Goal: Information Seeking & Learning: Learn about a topic

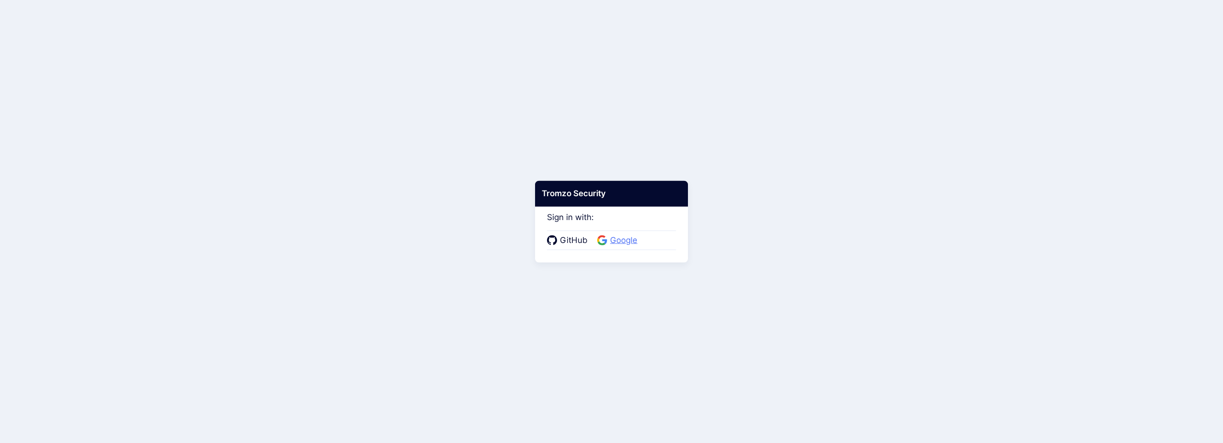
click at [624, 242] on span "Google" at bounding box center [623, 241] width 33 height 12
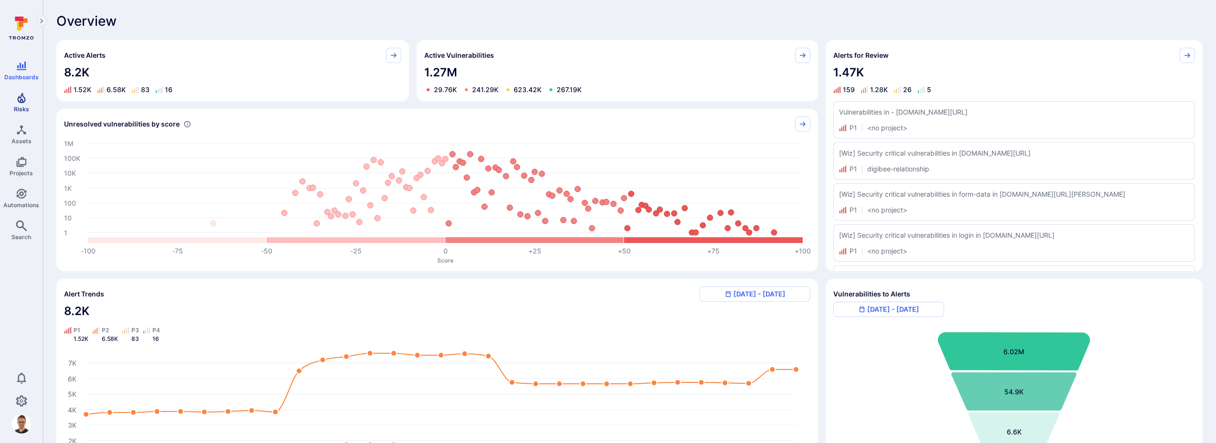
click at [26, 96] on icon "Risks" at bounding box center [21, 97] width 11 height 11
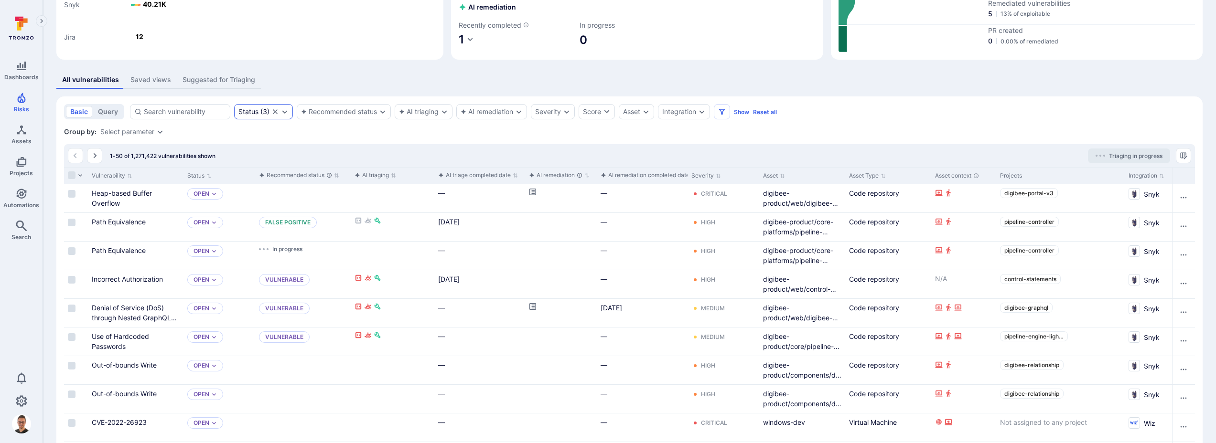
scroll to position [133, 0]
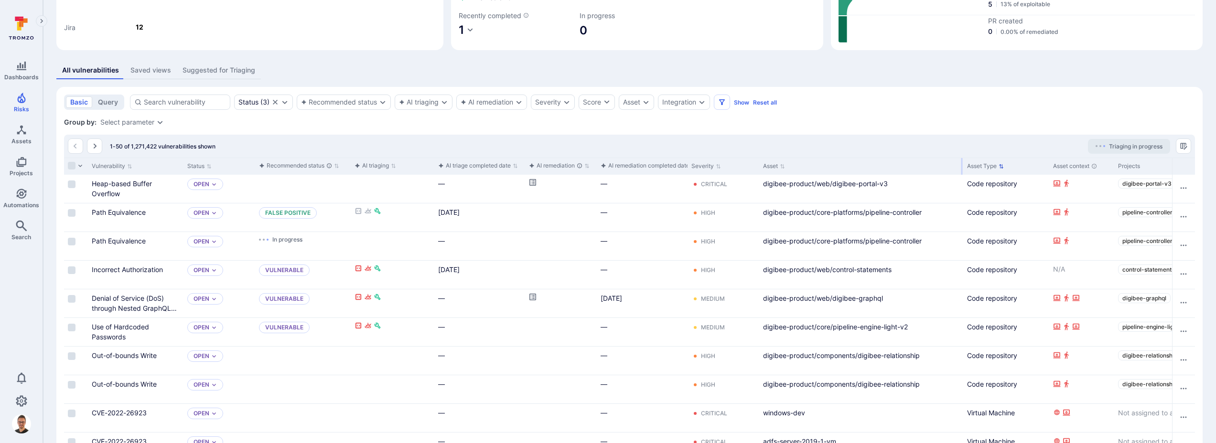
drag, startPoint x: 843, startPoint y: 165, endPoint x: 961, endPoint y: 161, distance: 118.1
click at [961, 161] on div at bounding box center [961, 166] width 1 height 17
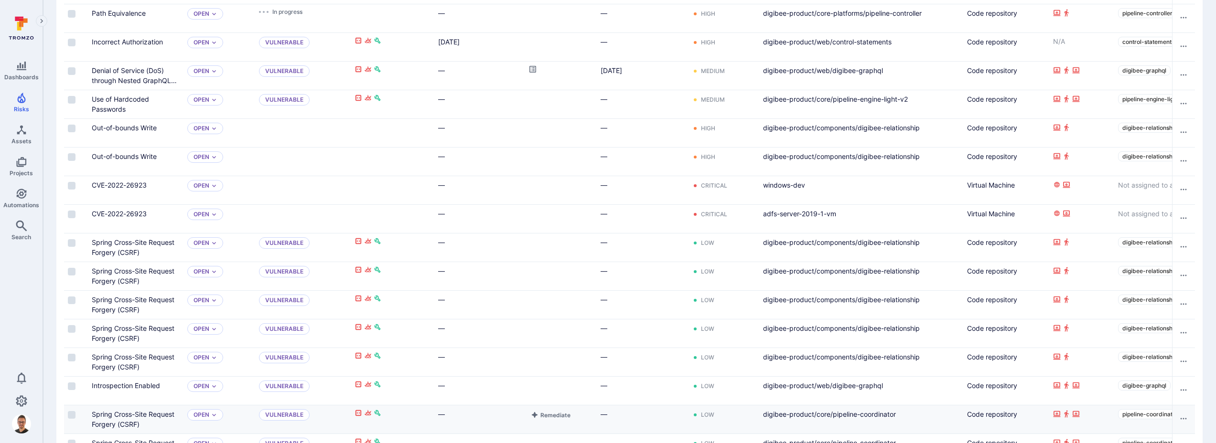
scroll to position [360, 0]
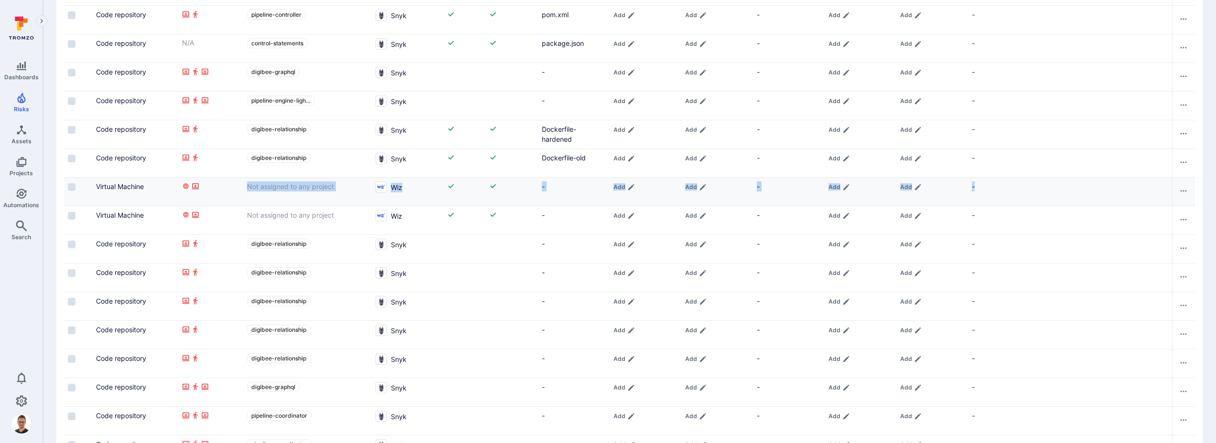
drag, startPoint x: 1184, startPoint y: 182, endPoint x: 1191, endPoint y: 192, distance: 12.3
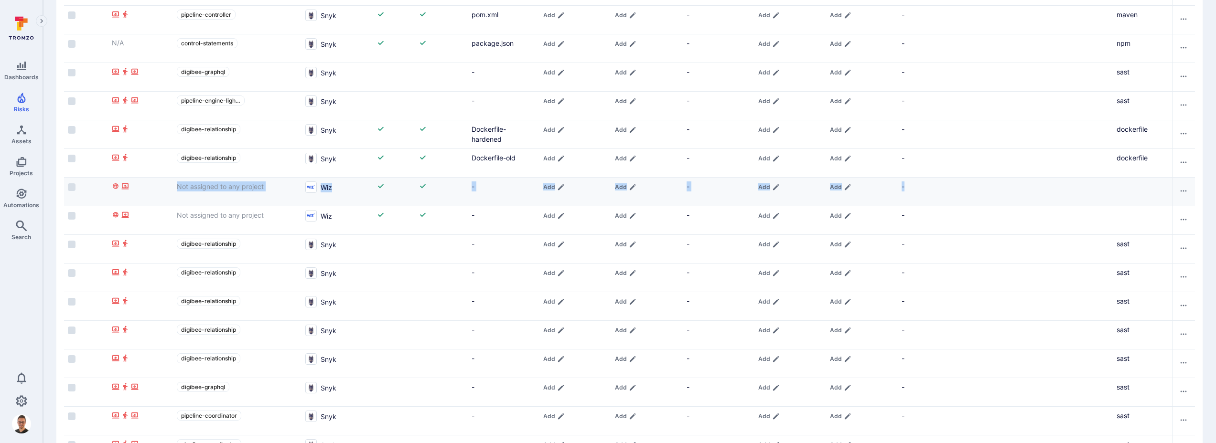
click at [102, 184] on div "Virtual Machine" at bounding box center [65, 187] width 78 height 10
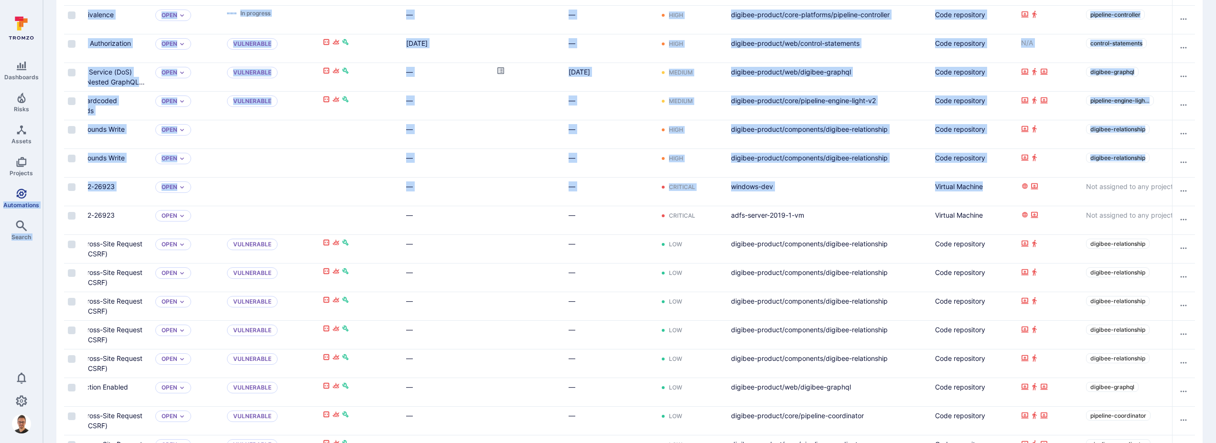
scroll to position [0, 0]
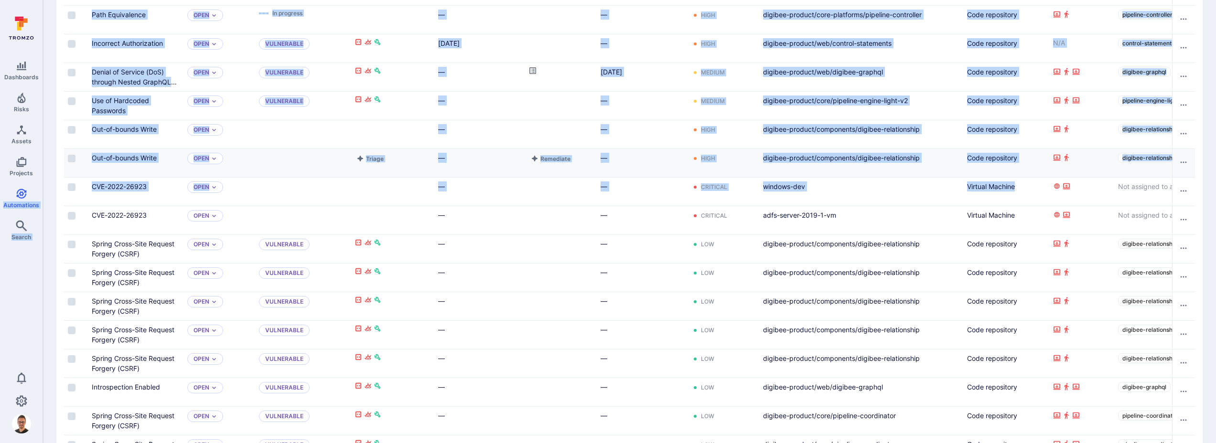
drag, startPoint x: 98, startPoint y: 186, endPoint x: 110, endPoint y: 174, distance: 16.9
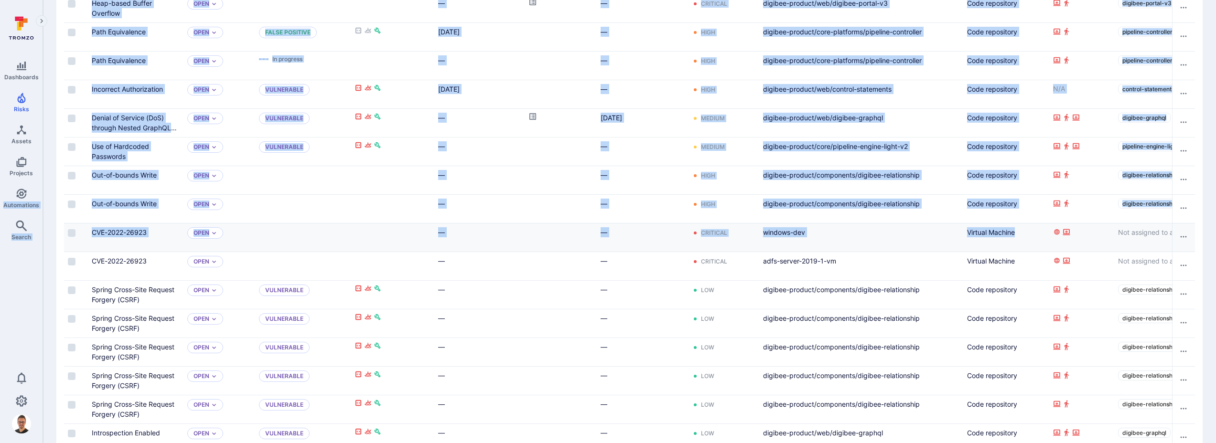
scroll to position [164, 0]
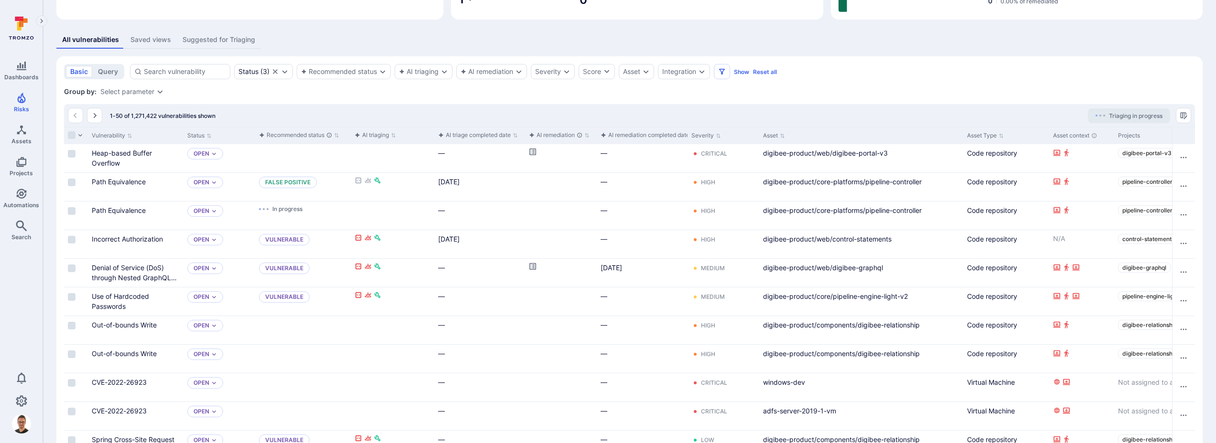
click at [594, 112] on div "1-50 of 1,271,422 vulnerabilities shown Triaging in progress" at bounding box center [629, 115] width 1131 height 23
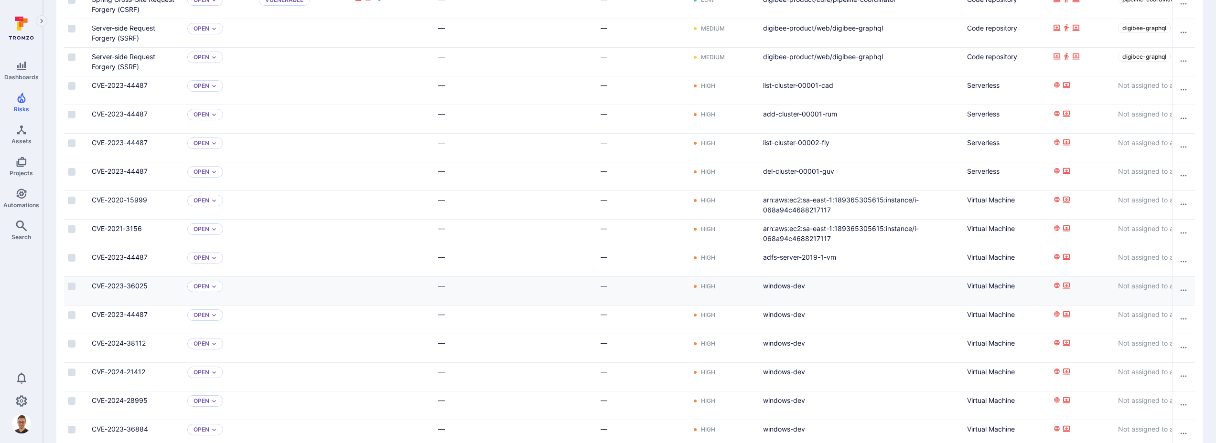
scroll to position [1344, 0]
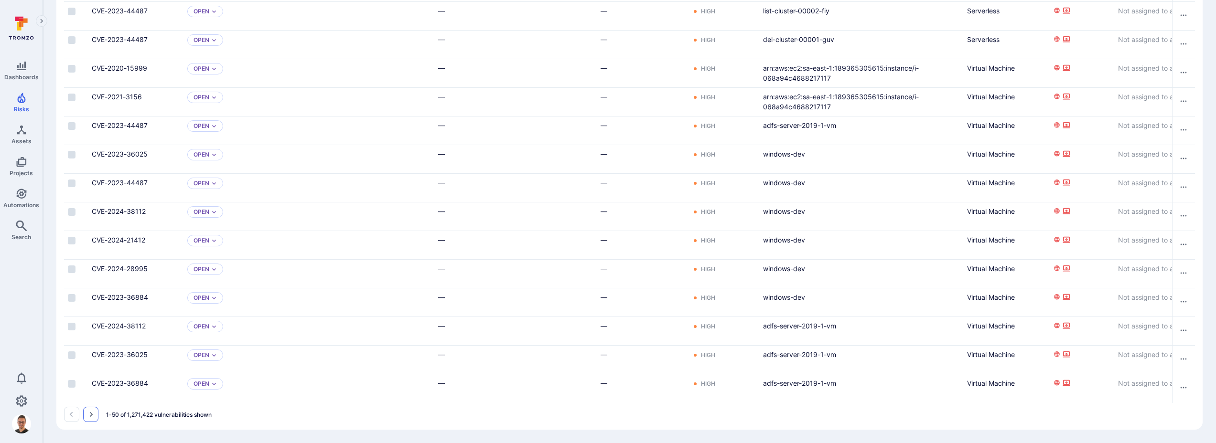
click at [95, 416] on button "Go to the next page" at bounding box center [90, 414] width 15 height 15
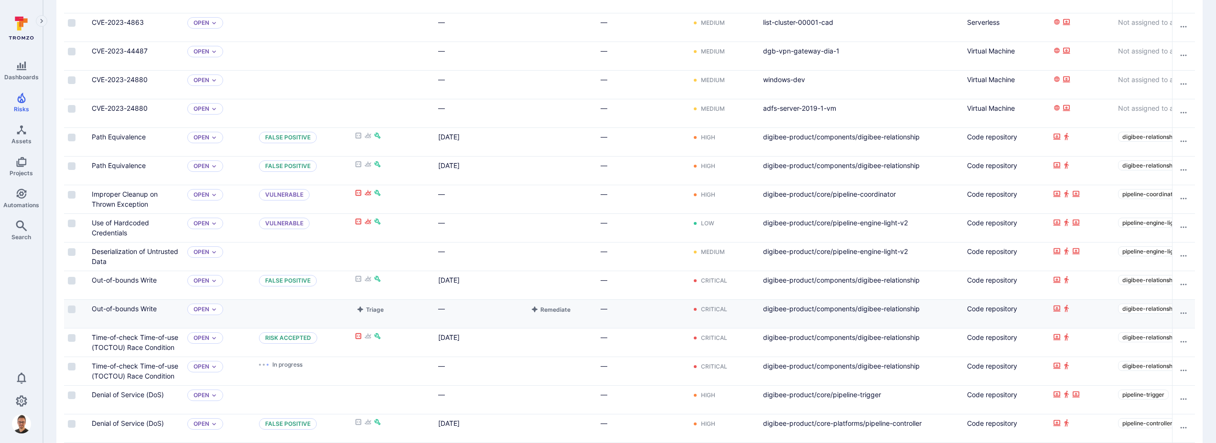
scroll to position [582, 0]
drag, startPoint x: 923, startPoint y: 280, endPoint x: 870, endPoint y: 281, distance: 52.6
click at [870, 281] on div "digibee-product/components/digibee-relationship" at bounding box center [861, 280] width 196 height 10
click at [927, 254] on div "digibee-product/core/pipeline-engine-light-v2" at bounding box center [861, 251] width 196 height 10
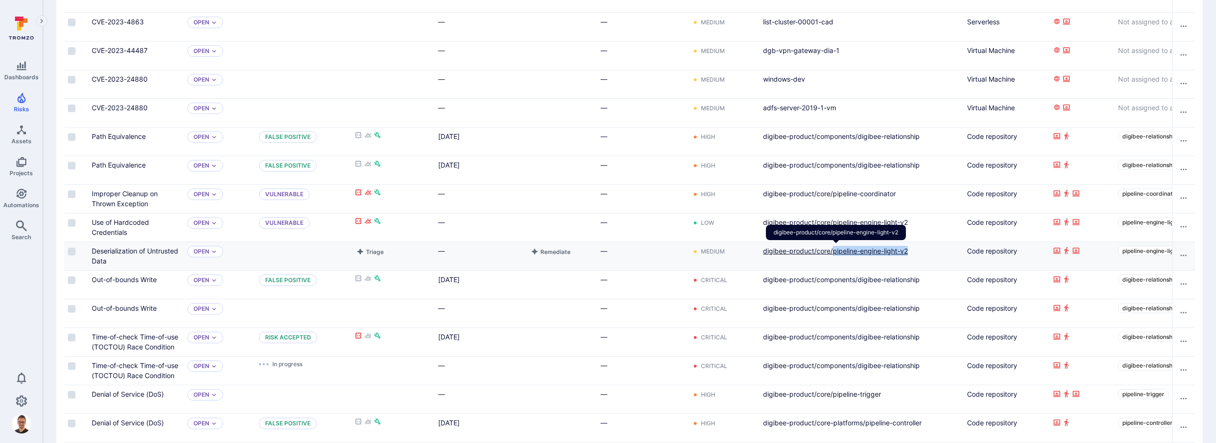
drag, startPoint x: 906, startPoint y: 252, endPoint x: 835, endPoint y: 251, distance: 71.7
click at [835, 251] on div "digibee-product/core/pipeline-engine-light-v2" at bounding box center [861, 251] width 196 height 10
drag, startPoint x: 736, startPoint y: 252, endPoint x: 700, endPoint y: 253, distance: 36.3
click at [700, 253] on div "Medium" at bounding box center [723, 251] width 64 height 11
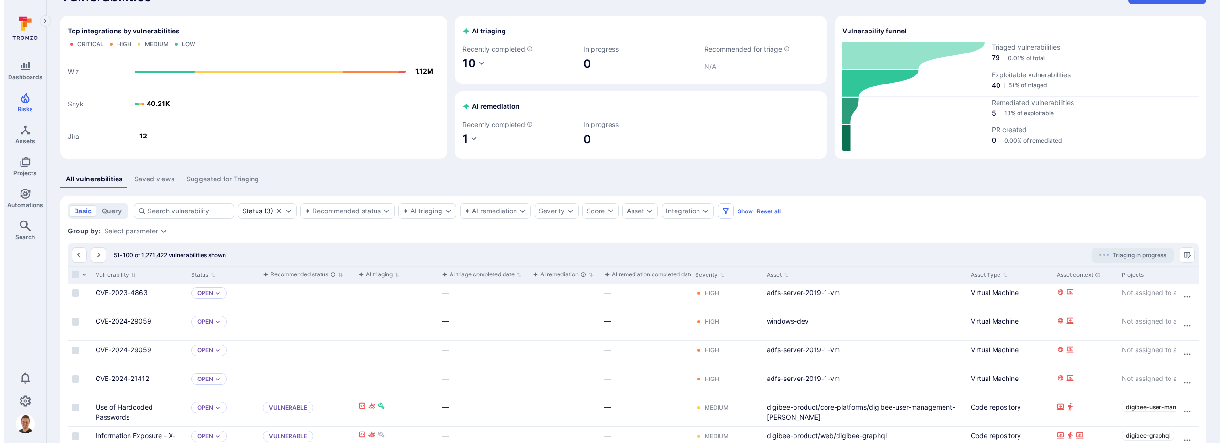
scroll to position [172, 0]
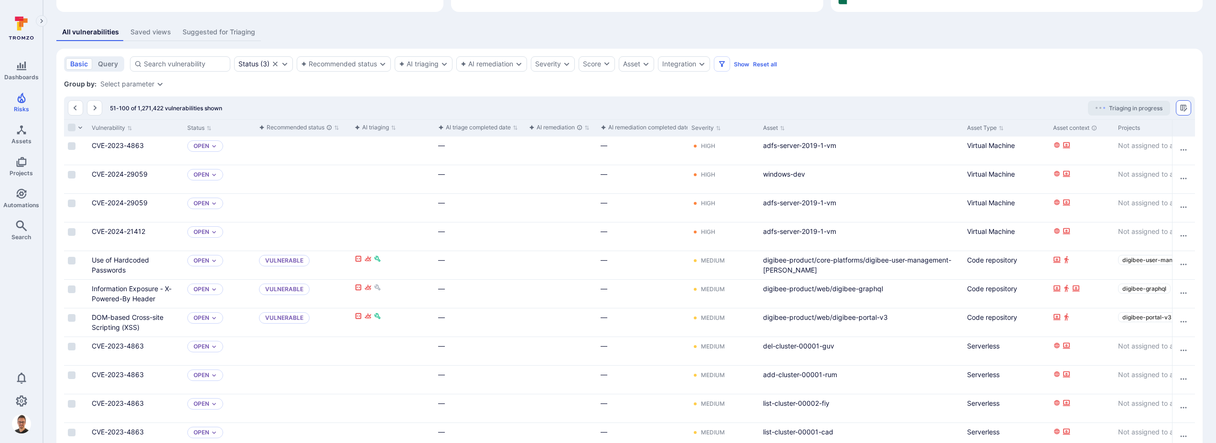
click at [1187, 108] on icon "Manage columns" at bounding box center [1184, 108] width 8 height 8
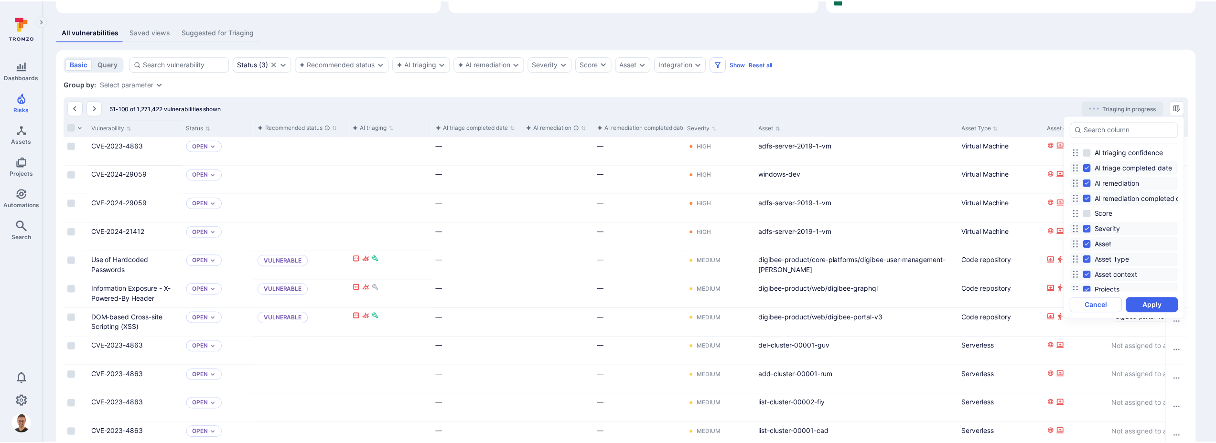
scroll to position [70, 0]
click at [1097, 213] on input "Score" at bounding box center [1093, 213] width 8 height 8
checkbox input "true"
click at [1162, 308] on button "Apply" at bounding box center [1158, 305] width 53 height 15
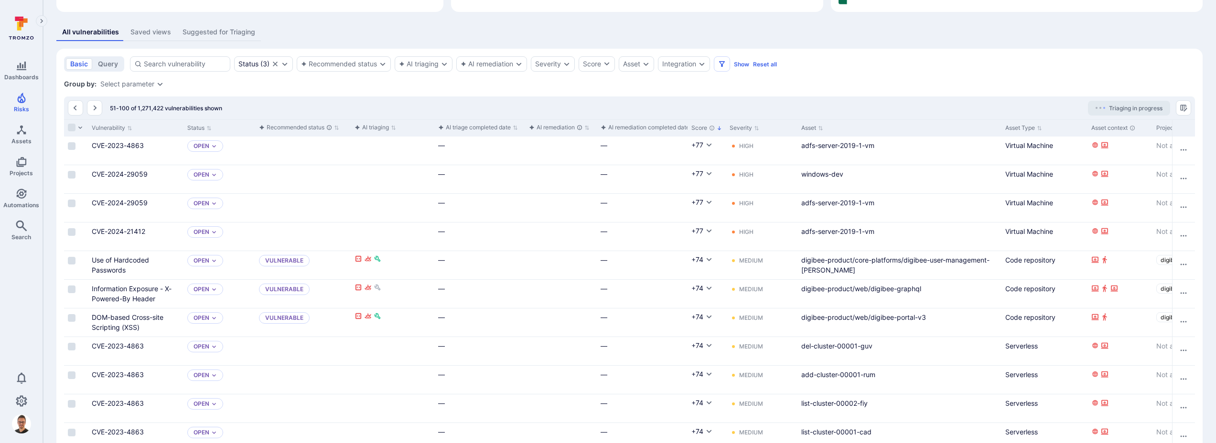
drag, startPoint x: 700, startPoint y: 128, endPoint x: 335, endPoint y: 109, distance: 365.5
drag, startPoint x: 744, startPoint y: 127, endPoint x: 738, endPoint y: 125, distance: 6.7
click at [738, 125] on button "Severity" at bounding box center [745, 128] width 30 height 8
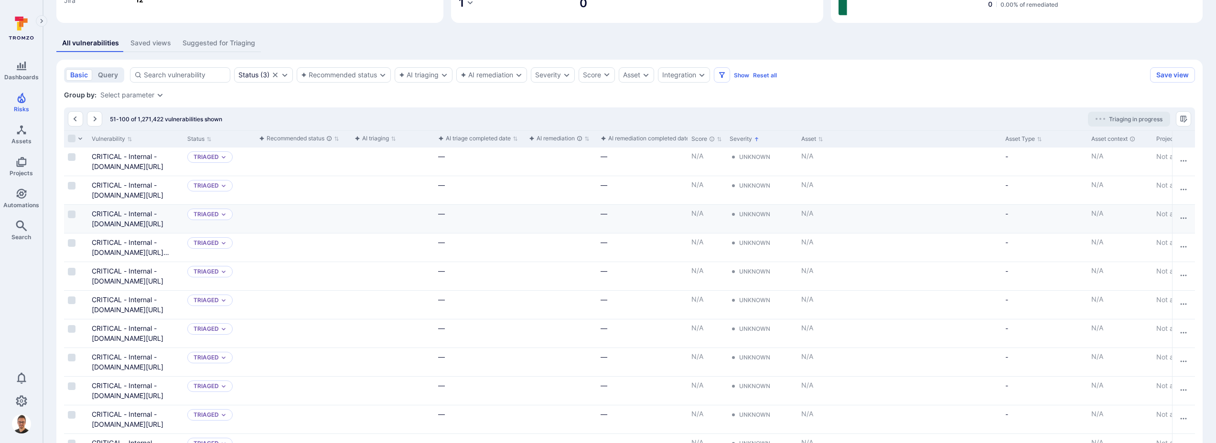
scroll to position [160, 0]
click at [1184, 119] on icon "Manage columns" at bounding box center [1183, 119] width 7 height 7
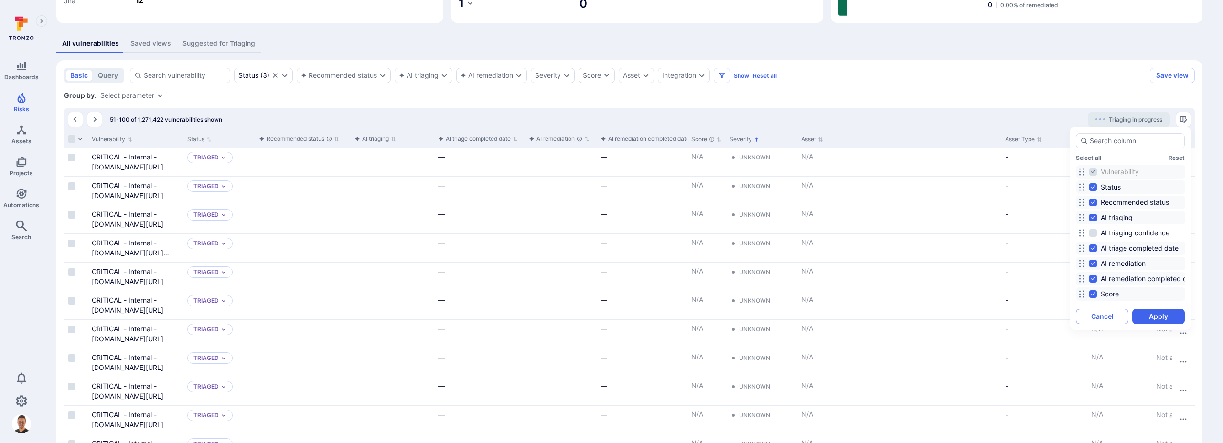
click at [1108, 315] on button "Cancel" at bounding box center [1102, 316] width 53 height 15
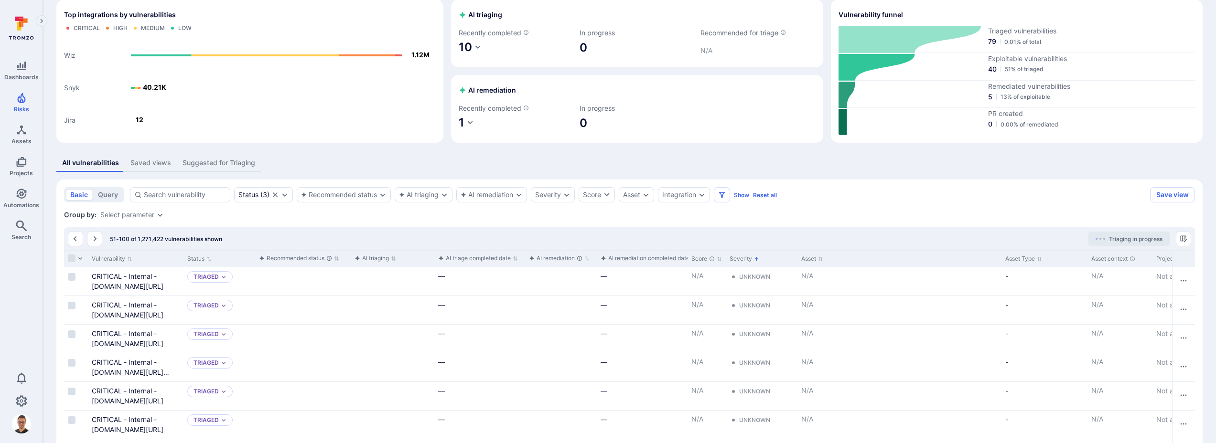
scroll to position [43, 0]
click at [255, 193] on div "Status" at bounding box center [248, 193] width 20 height 8
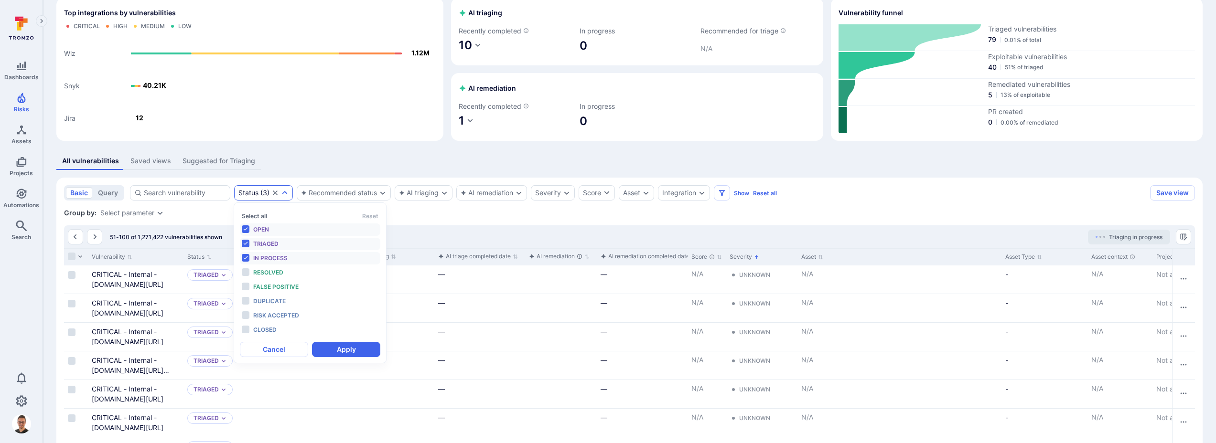
scroll to position [8, 0]
click at [444, 216] on div "Group by: Select parameter" at bounding box center [629, 213] width 1131 height 10
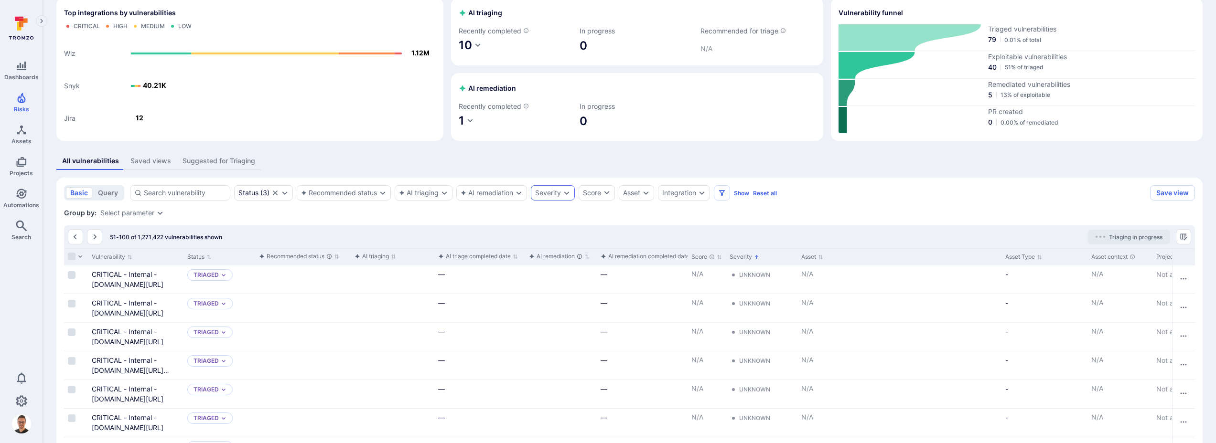
click at [568, 195] on icon "Expand dropdown" at bounding box center [567, 193] width 8 height 8
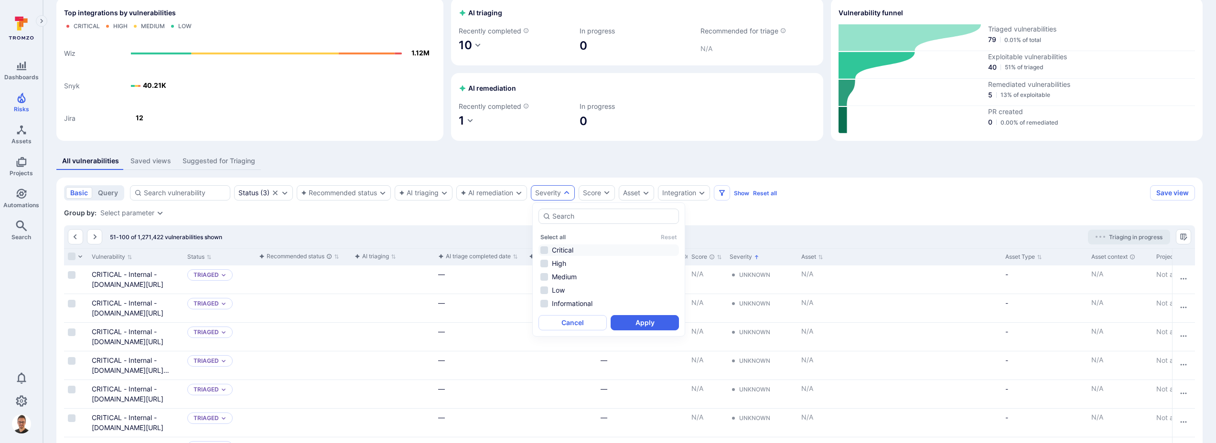
click at [547, 248] on li "Critical" at bounding box center [608, 250] width 140 height 11
click at [548, 263] on li "High" at bounding box center [608, 263] width 140 height 11
click at [550, 246] on li "Critical" at bounding box center [608, 250] width 140 height 11
click at [545, 262] on li "High" at bounding box center [608, 263] width 140 height 11
click at [586, 323] on button "Cancel" at bounding box center [572, 322] width 68 height 15
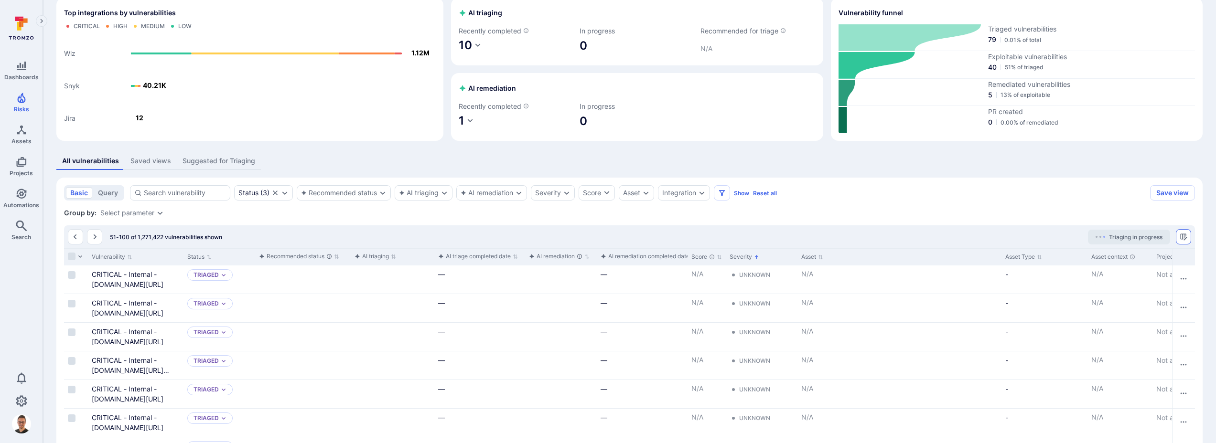
click at [1186, 235] on icon "Manage columns" at bounding box center [1184, 237] width 8 height 8
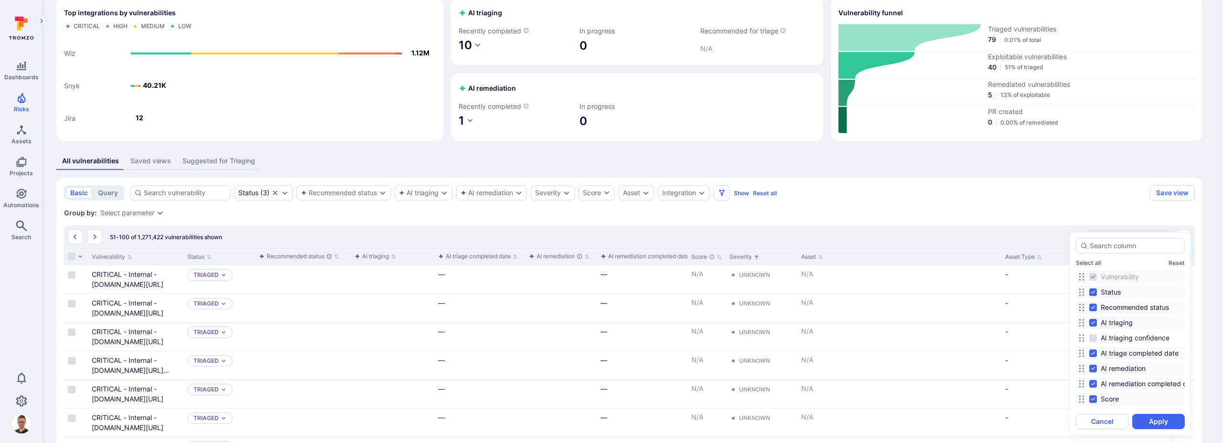
click at [1068, 200] on div at bounding box center [611, 221] width 1223 height 443
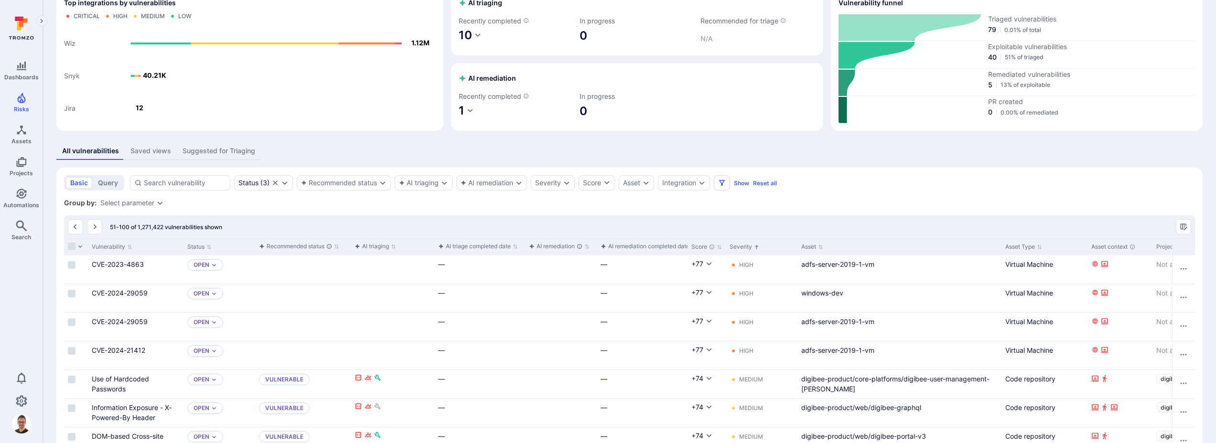
scroll to position [59, 0]
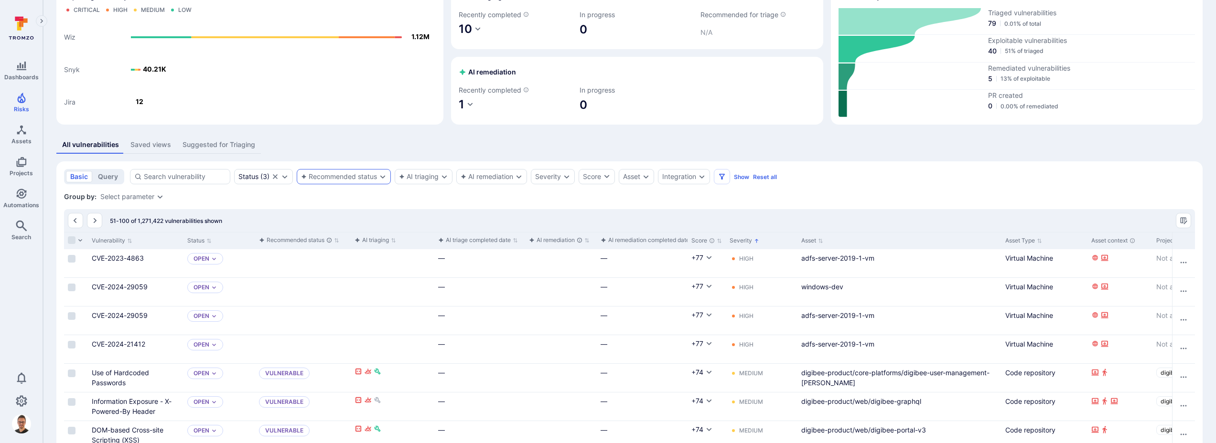
click at [377, 180] on div "Recommended status" at bounding box center [344, 176] width 94 height 15
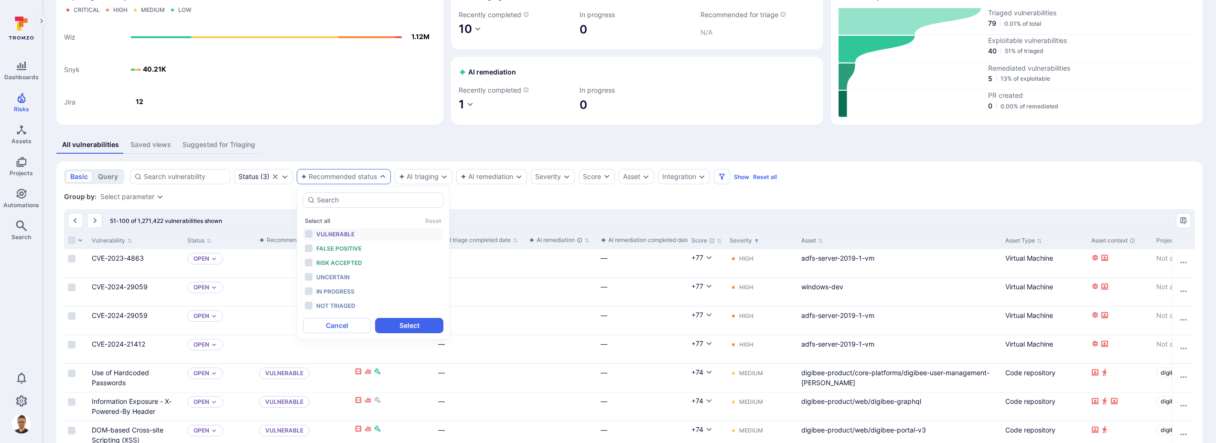
click at [310, 234] on li "Vulnerable" at bounding box center [373, 234] width 140 height 12
click at [413, 326] on button "Select" at bounding box center [409, 325] width 68 height 15
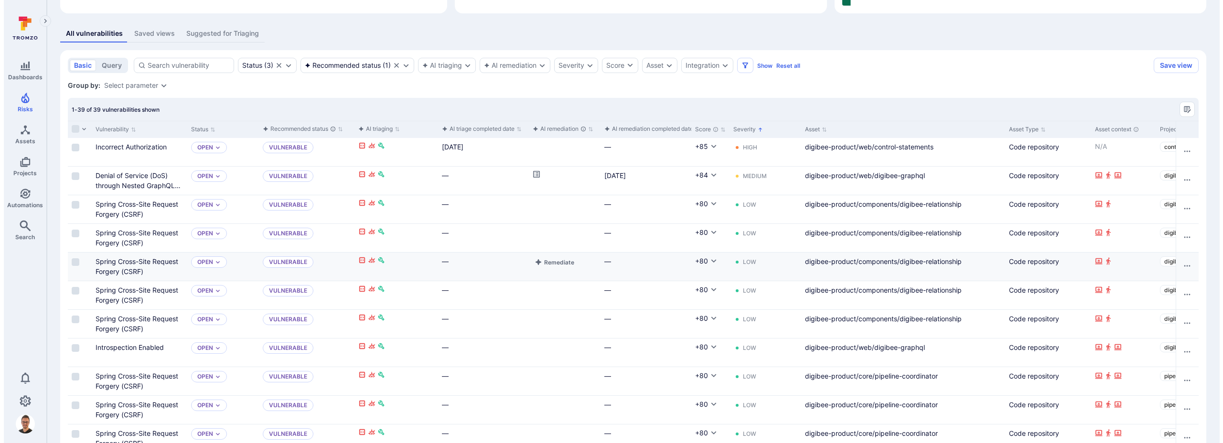
scroll to position [166, 0]
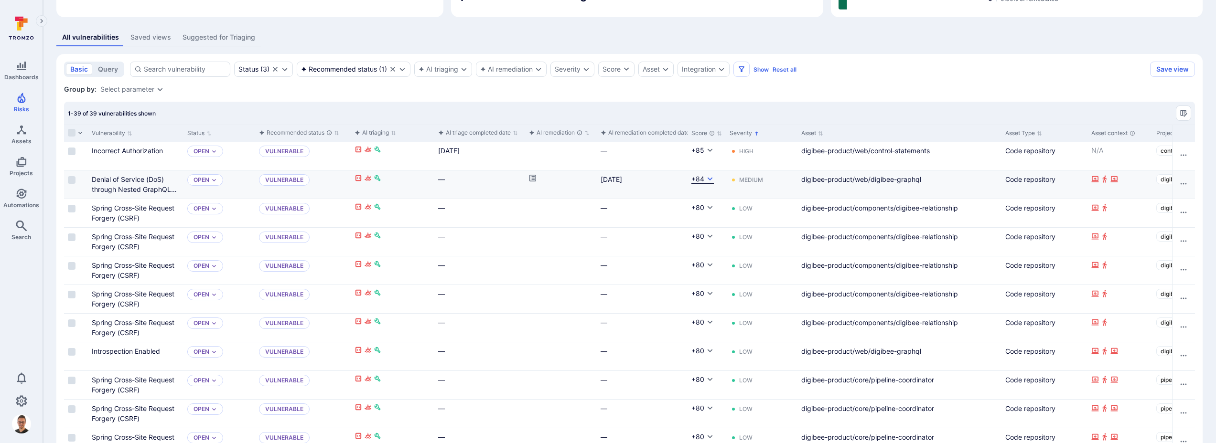
click at [710, 177] on icon "Cell for Score" at bounding box center [710, 179] width 8 height 8
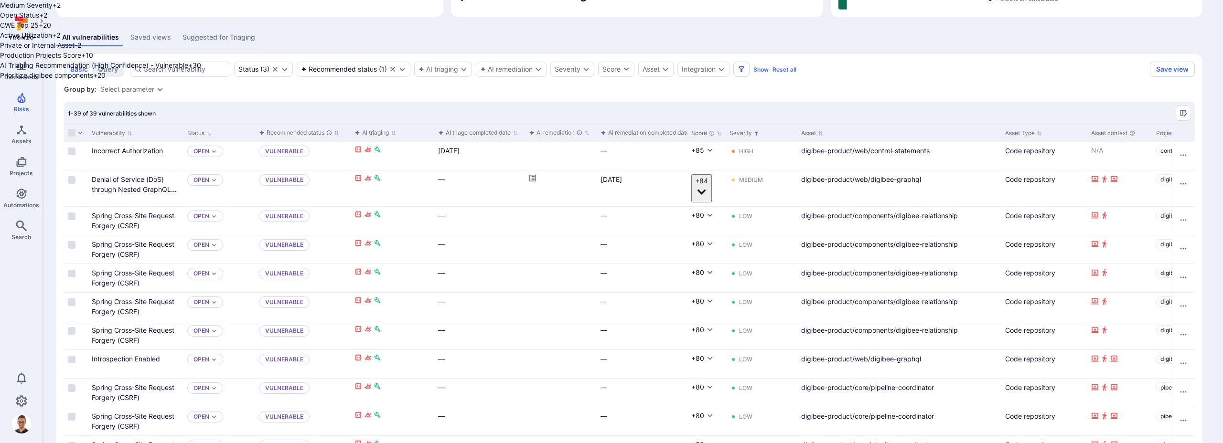
scroll to position [0, 0]
click at [166, 189] on div at bounding box center [611, 221] width 1223 height 443
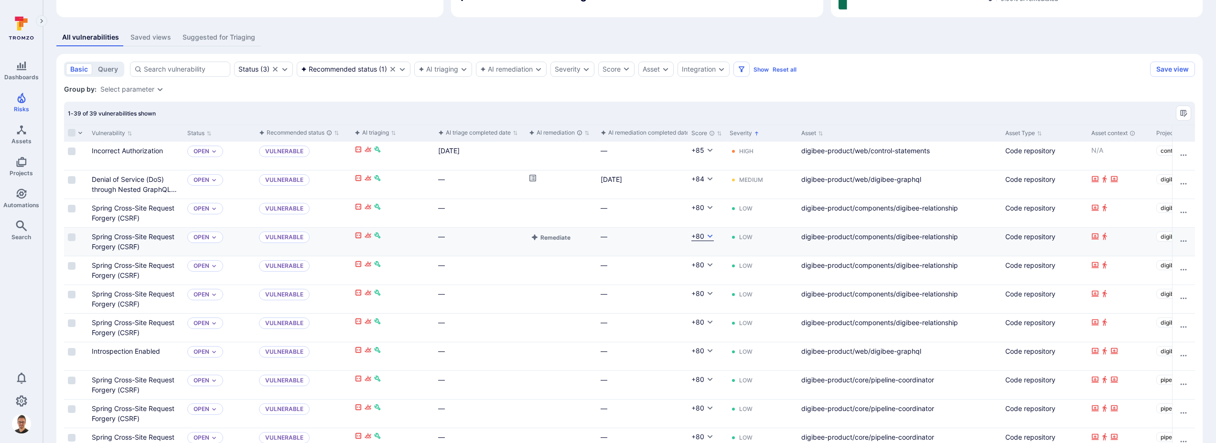
click at [708, 237] on icon "Cell for Score" at bounding box center [710, 237] width 8 height 8
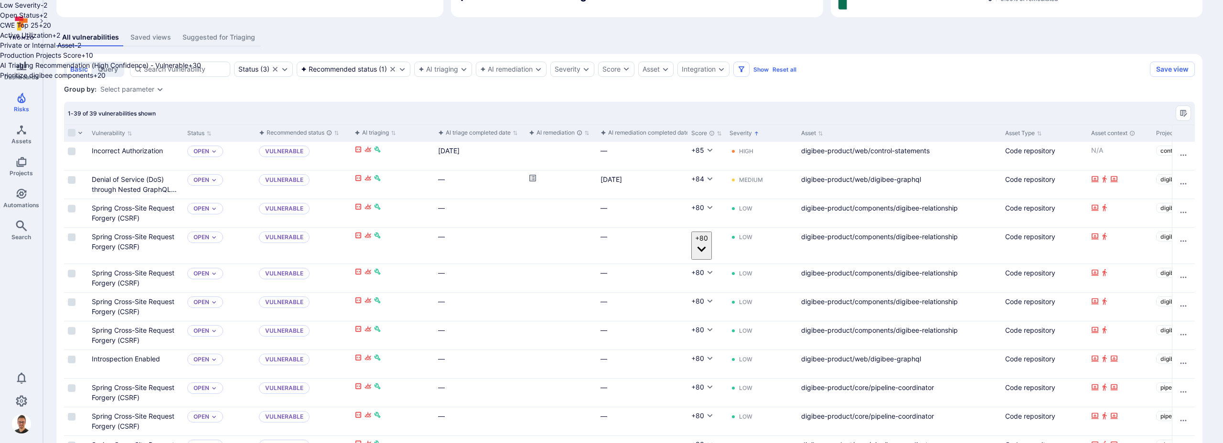
scroll to position [24, 0]
click at [501, 219] on div at bounding box center [611, 221] width 1223 height 443
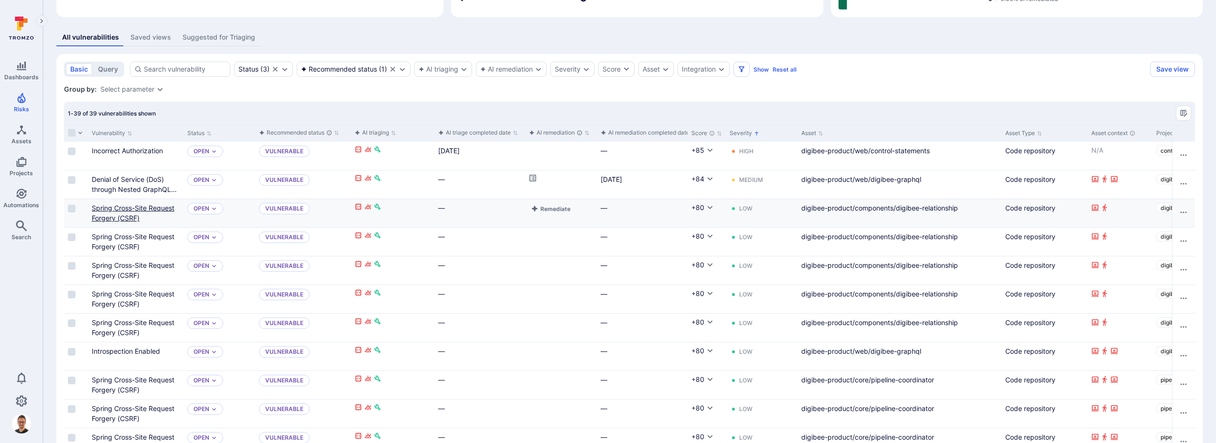
click at [146, 208] on link "Spring Cross-Site Request Forgery (CSRF)" at bounding box center [133, 213] width 83 height 18
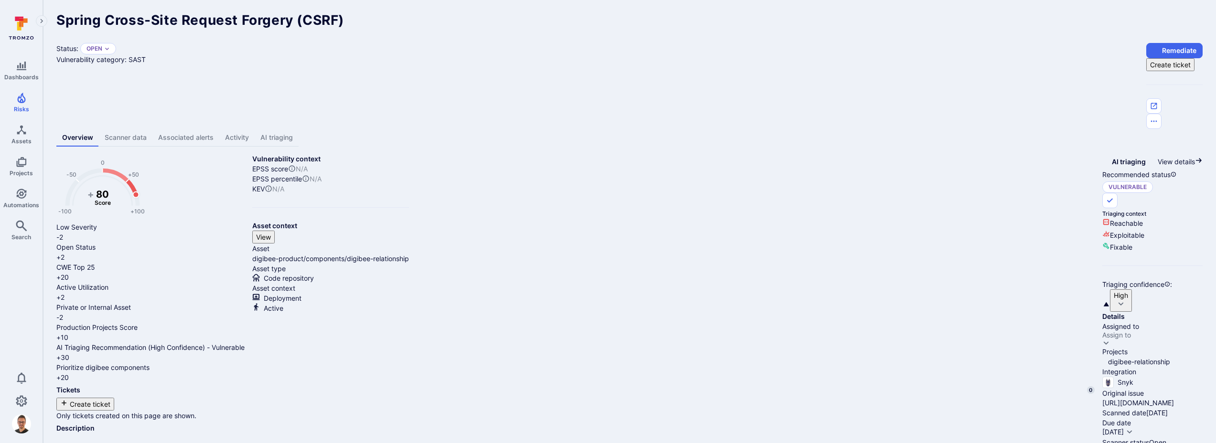
click at [281, 129] on link "AI triaging" at bounding box center [277, 138] width 44 height 18
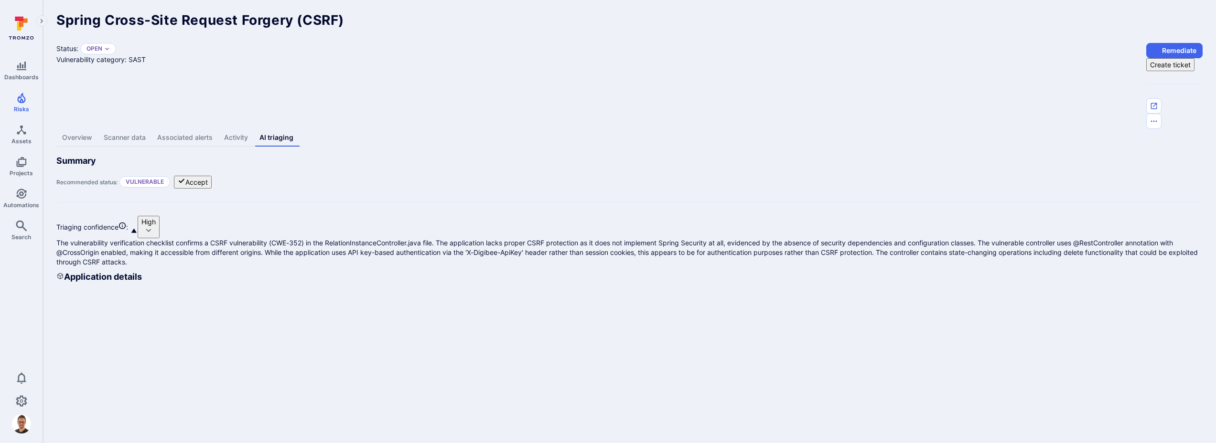
click at [85, 129] on link "Overview" at bounding box center [77, 138] width 42 height 18
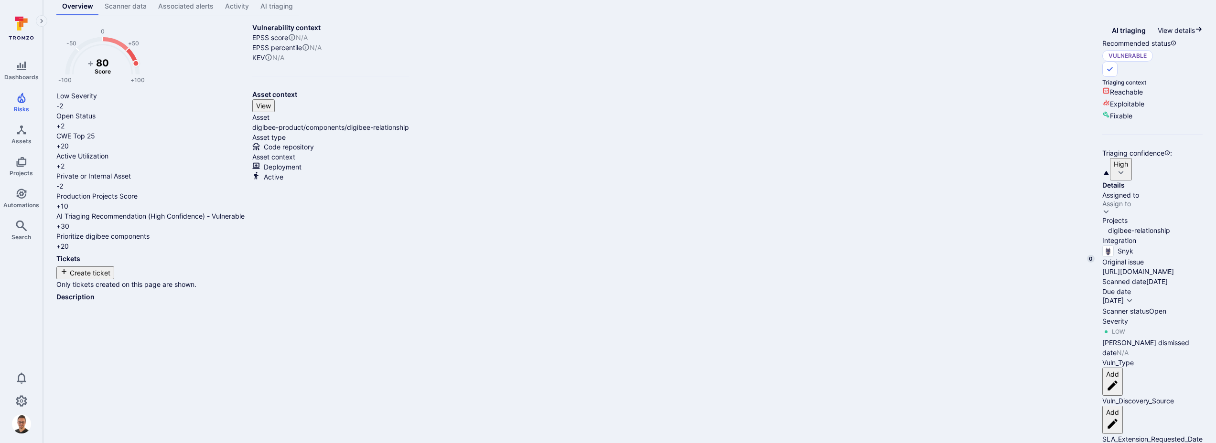
scroll to position [136, 0]
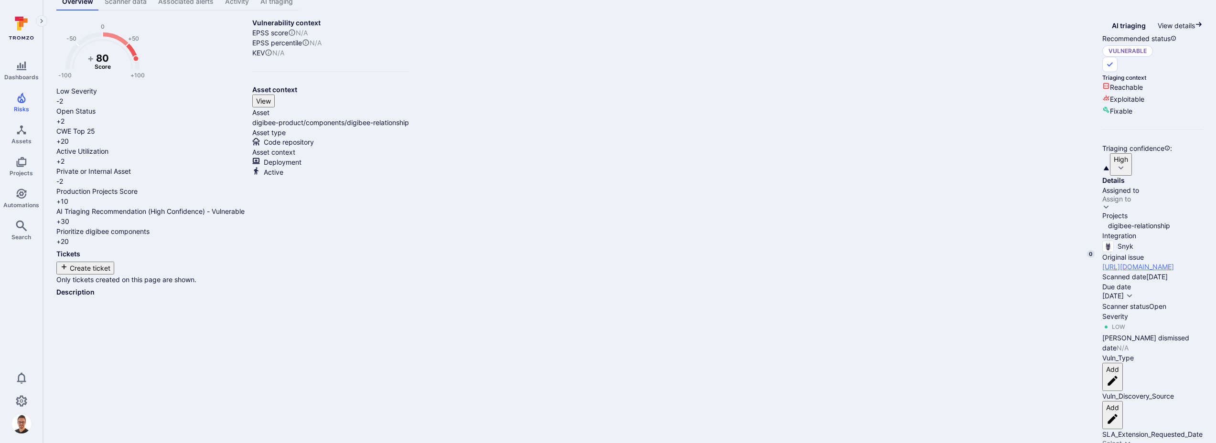
click at [1102, 262] on link "[URL][DOMAIN_NAME]" at bounding box center [1138, 267] width 72 height 10
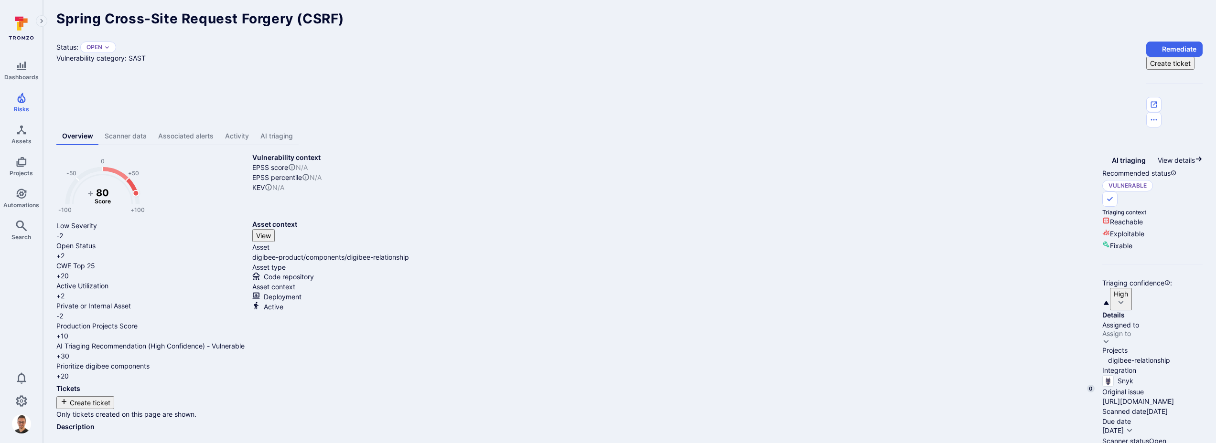
scroll to position [0, 0]
click at [290, 129] on link "AI triaging" at bounding box center [277, 138] width 44 height 18
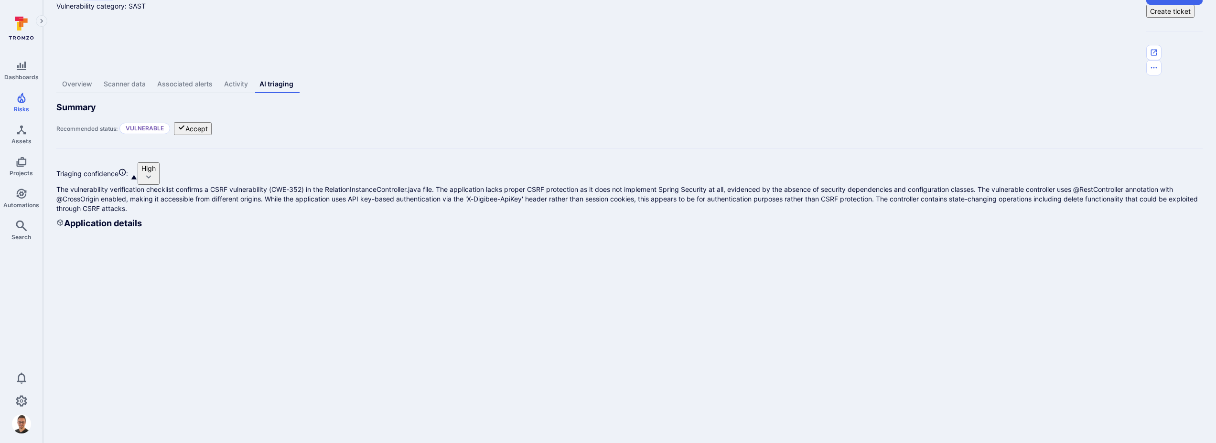
scroll to position [87, 0]
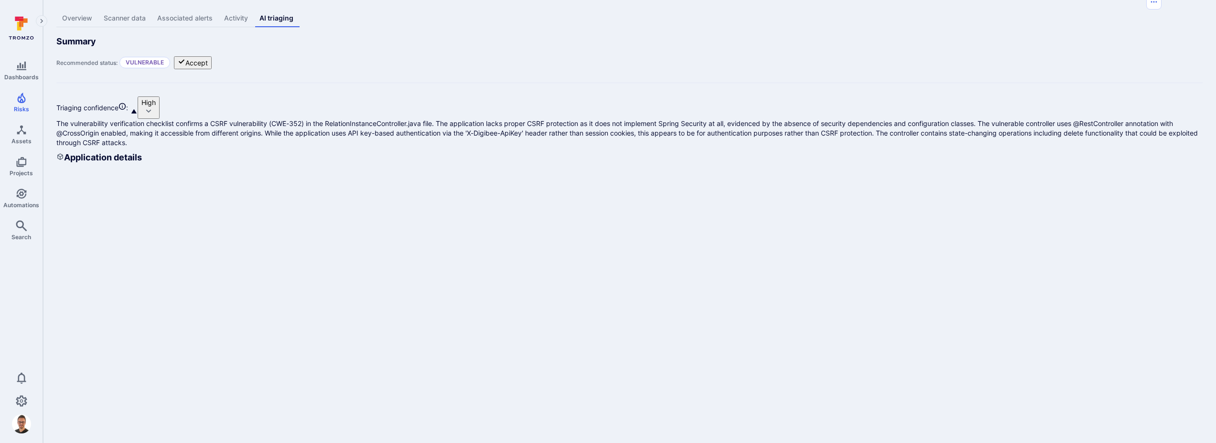
scroll to position [0, 0]
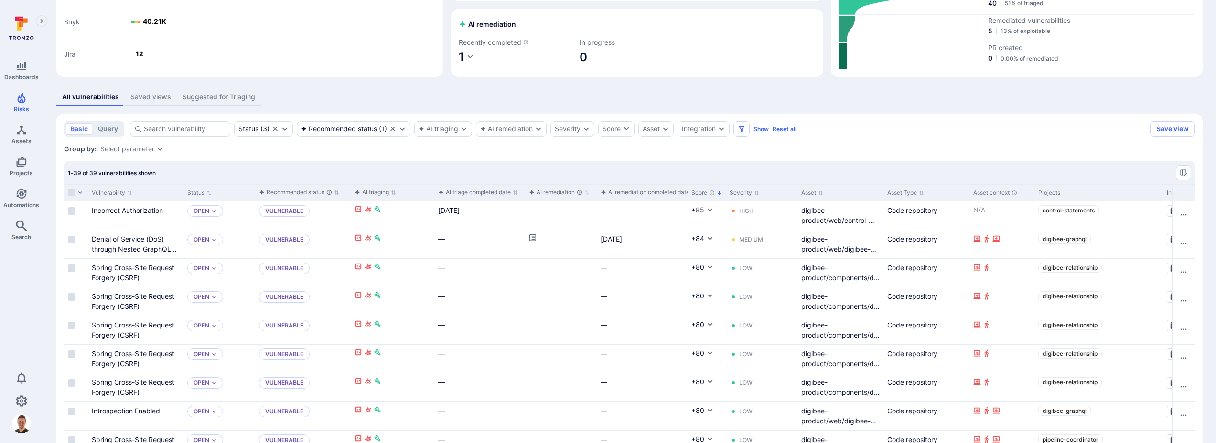
scroll to position [113, 0]
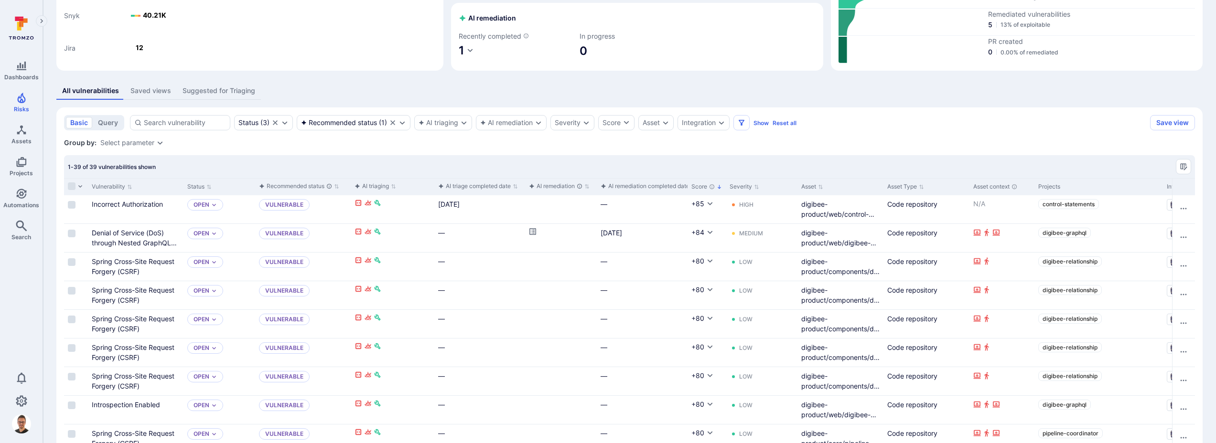
click at [876, 187] on div "Asset" at bounding box center [840, 186] width 86 height 17
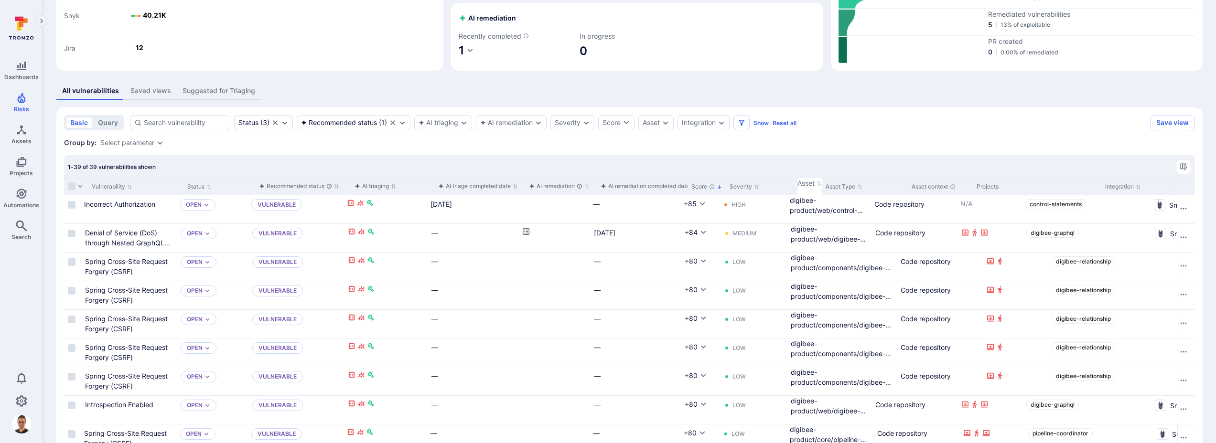
drag, startPoint x: 881, startPoint y: 187, endPoint x: 1013, endPoint y: 188, distance: 132.3
click at [1193, 188] on div at bounding box center [1193, 186] width 1 height 17
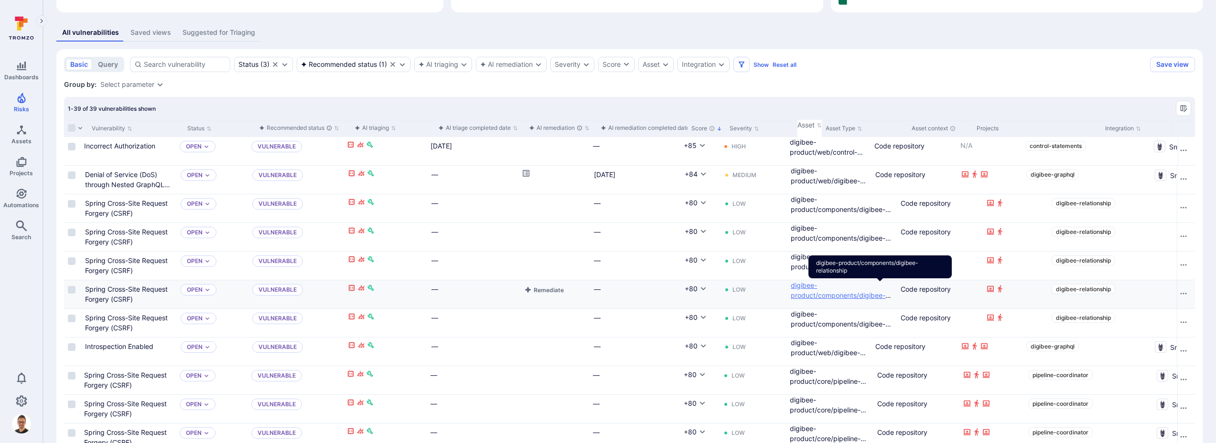
scroll to position [166, 0]
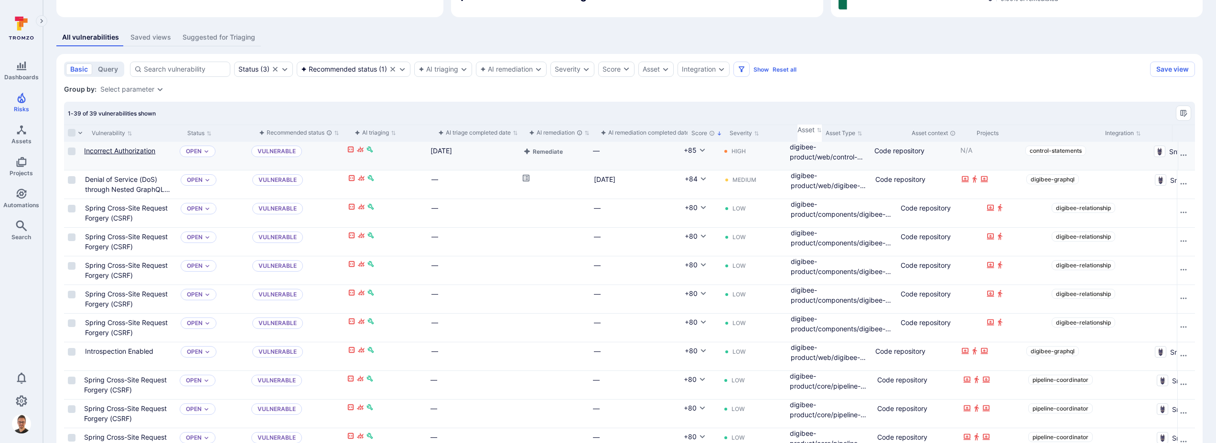
click at [129, 149] on link "Incorrect Authorization" at bounding box center [119, 151] width 71 height 8
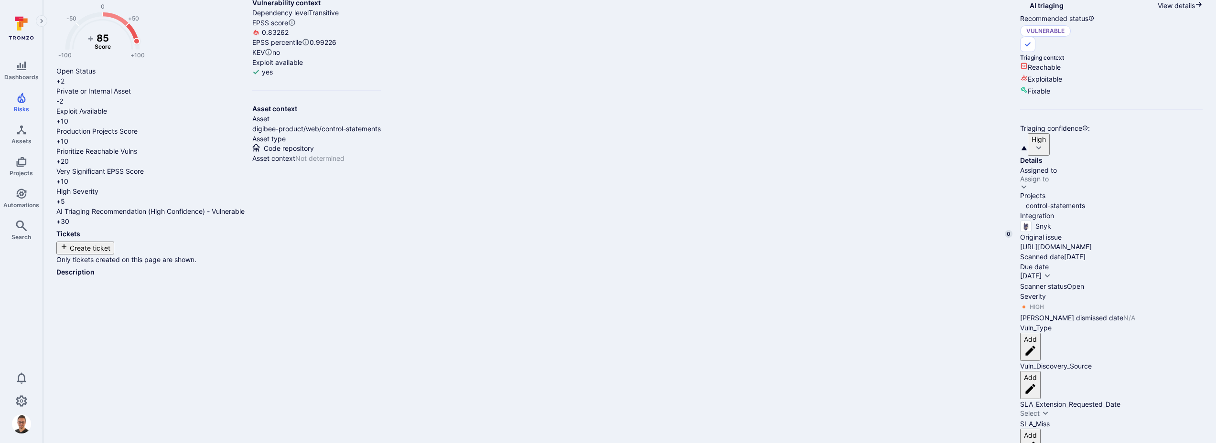
scroll to position [191, 0]
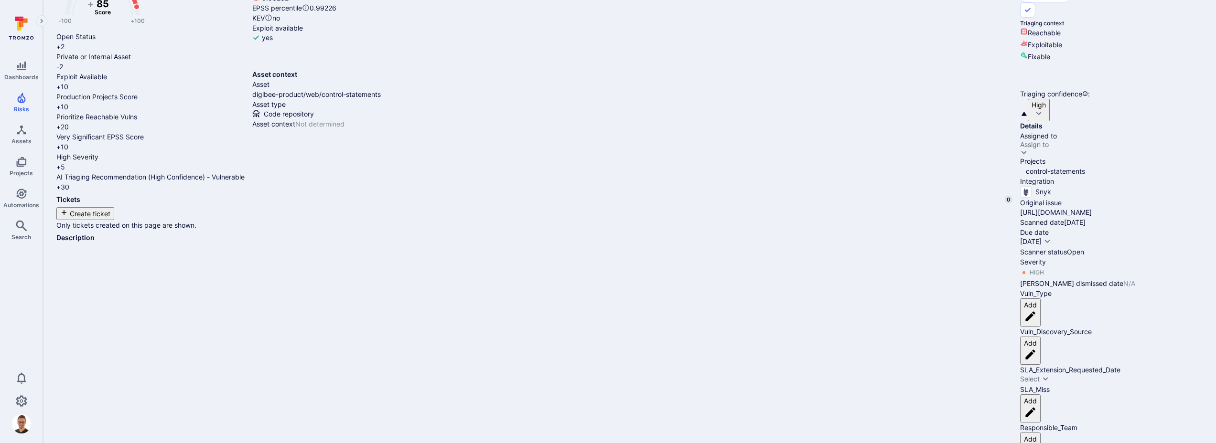
drag, startPoint x: 77, startPoint y: 247, endPoint x: 64, endPoint y: 247, distance: 13.9
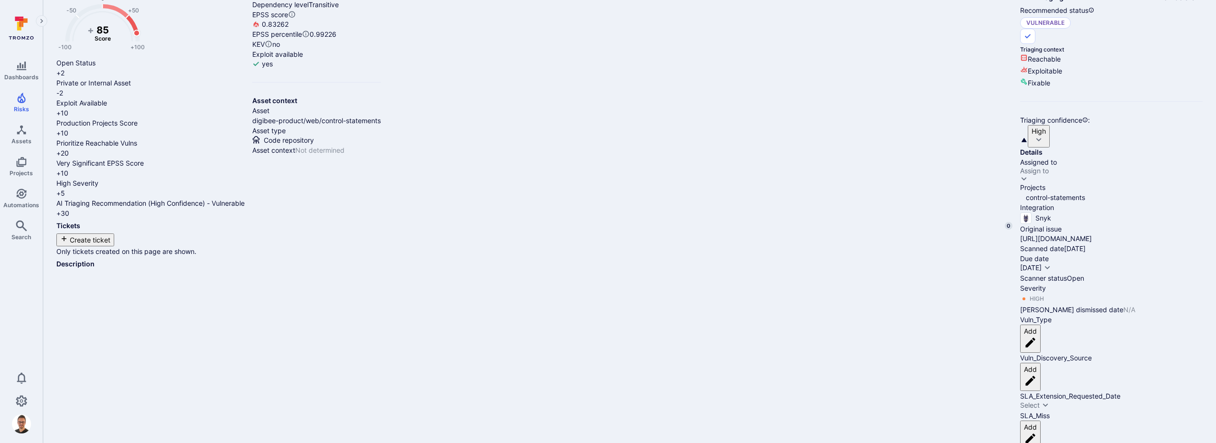
scroll to position [166, 0]
drag, startPoint x: 286, startPoint y: 376, endPoint x: 145, endPoint y: 300, distance: 160.5
click at [1020, 236] on link "[URL][DOMAIN_NAME]" at bounding box center [1056, 241] width 72 height 10
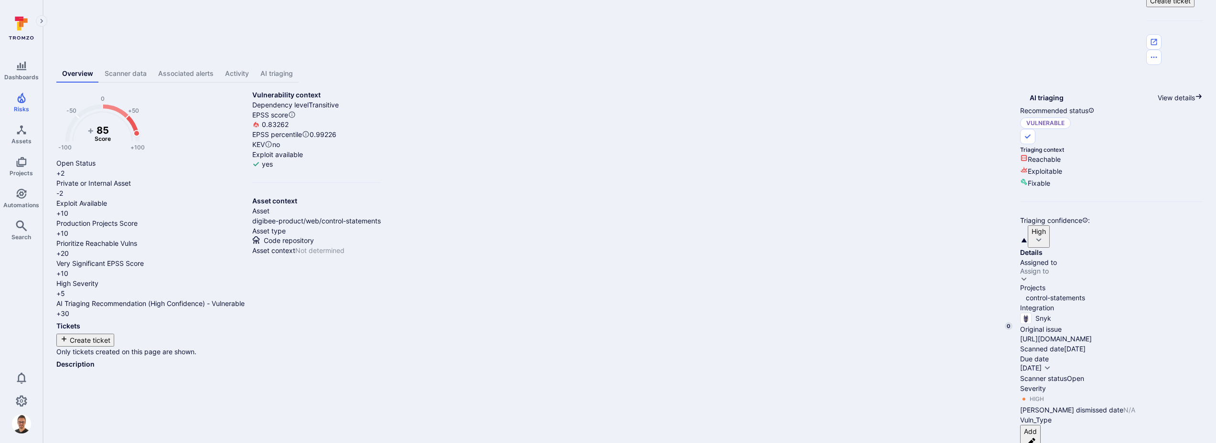
scroll to position [63, 0]
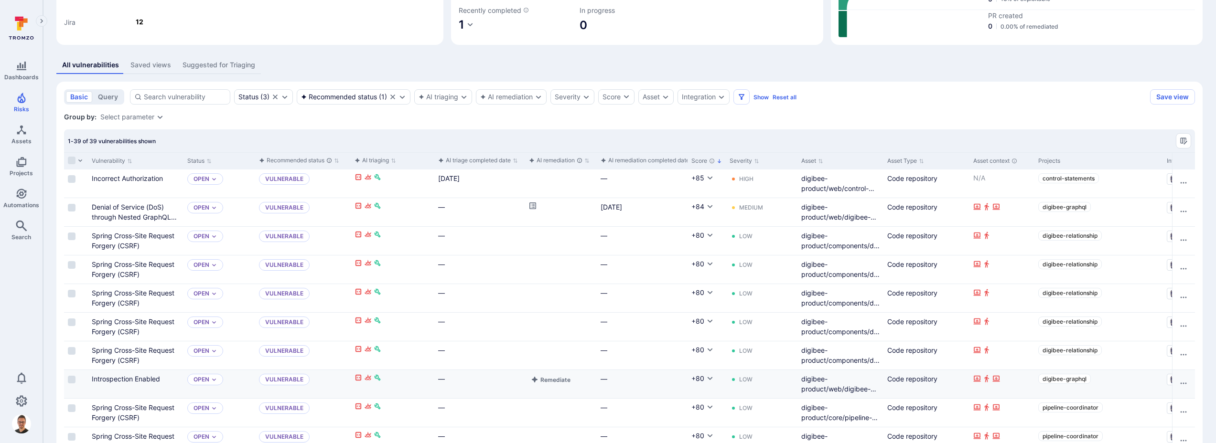
scroll to position [197, 0]
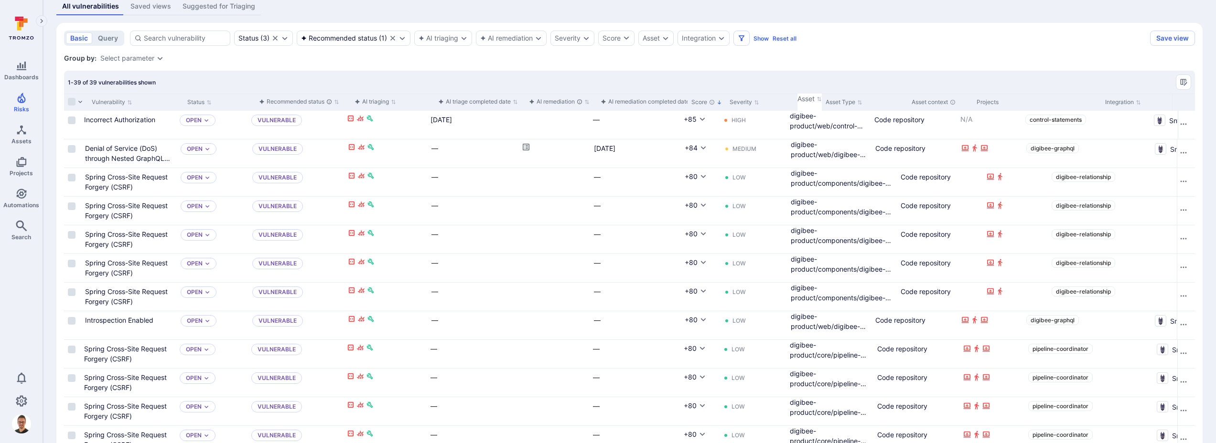
drag, startPoint x: 963, startPoint y: 103, endPoint x: 978, endPoint y: 105, distance: 15.8
click at [1193, 105] on div at bounding box center [1193, 102] width 1 height 17
click at [153, 290] on link "Spring Cross-Site Request Forgery (CSRF)" at bounding box center [126, 297] width 83 height 18
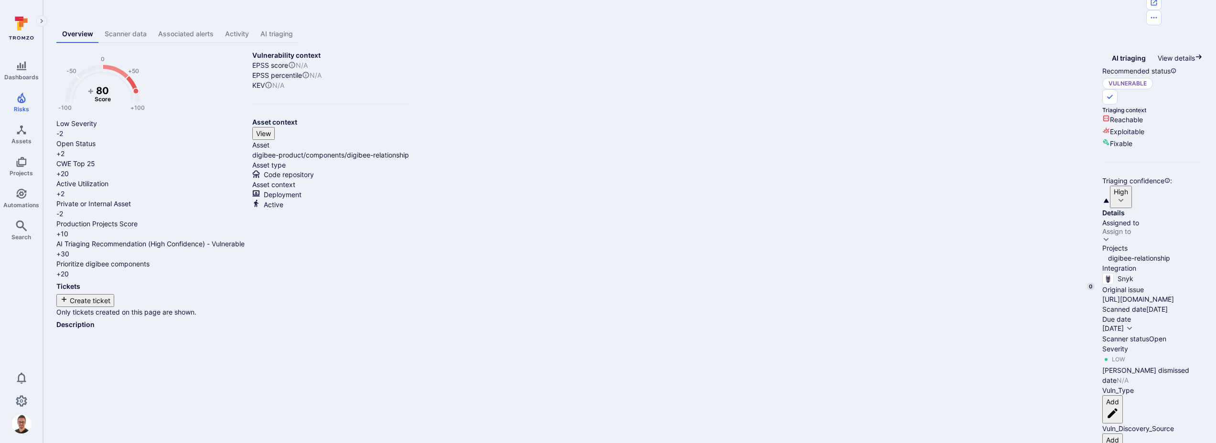
scroll to position [103, 0]
click at [1102, 295] on link "[URL][DOMAIN_NAME]" at bounding box center [1138, 300] width 72 height 10
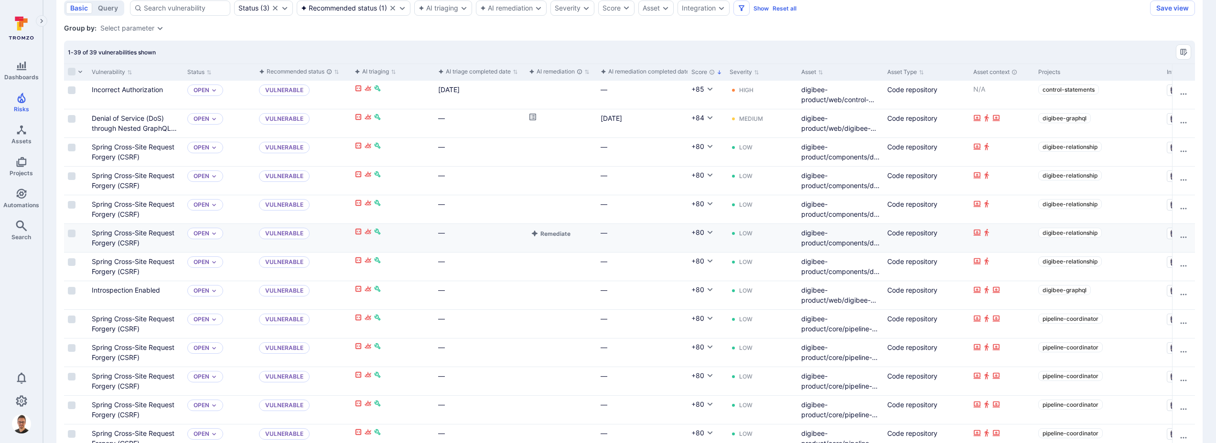
scroll to position [156, 0]
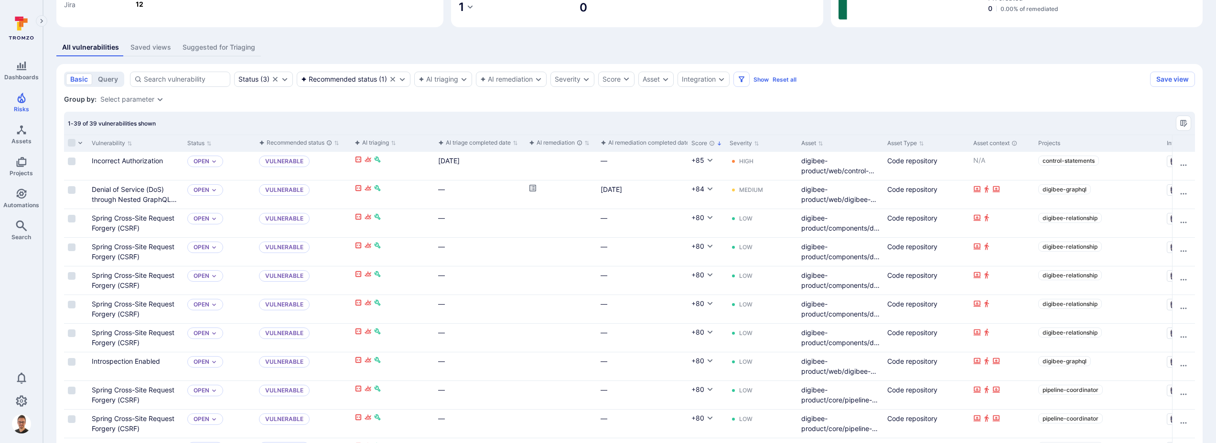
drag, startPoint x: 796, startPoint y: 143, endPoint x: 818, endPoint y: 142, distance: 22.5
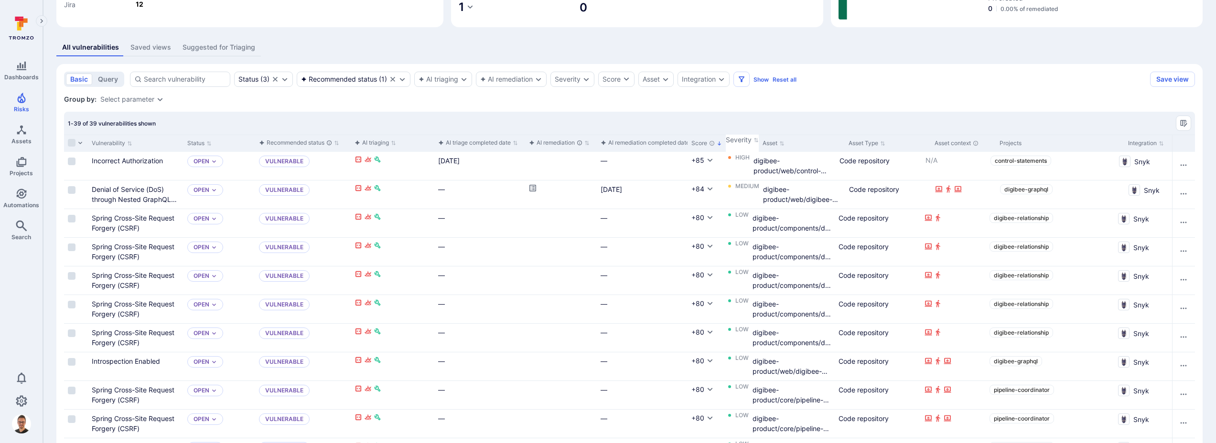
click at [817, 126] on div "1-39 of 39 vulnerabilities shown" at bounding box center [629, 123] width 1131 height 23
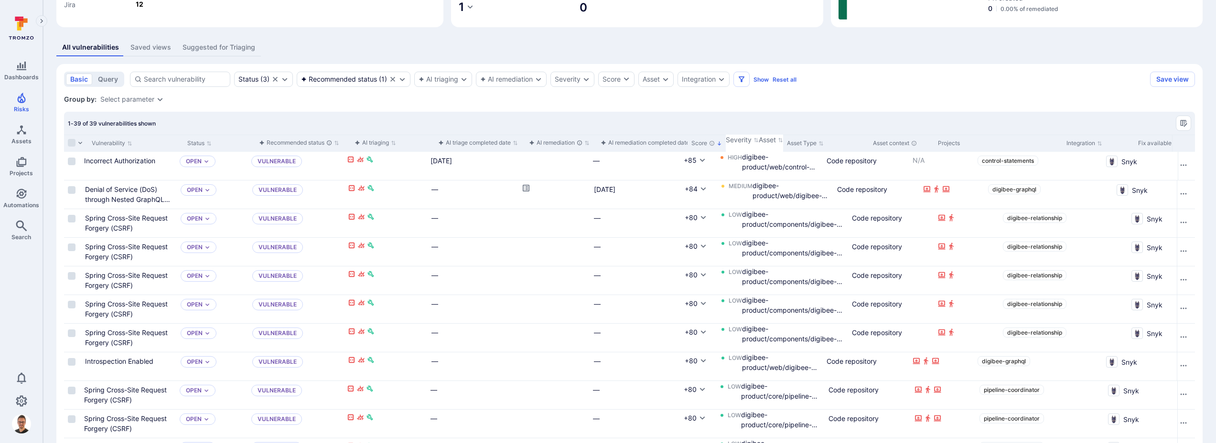
drag, startPoint x: 819, startPoint y: 144, endPoint x: 938, endPoint y: 147, distance: 118.5
click at [1193, 147] on div at bounding box center [1193, 143] width 1 height 17
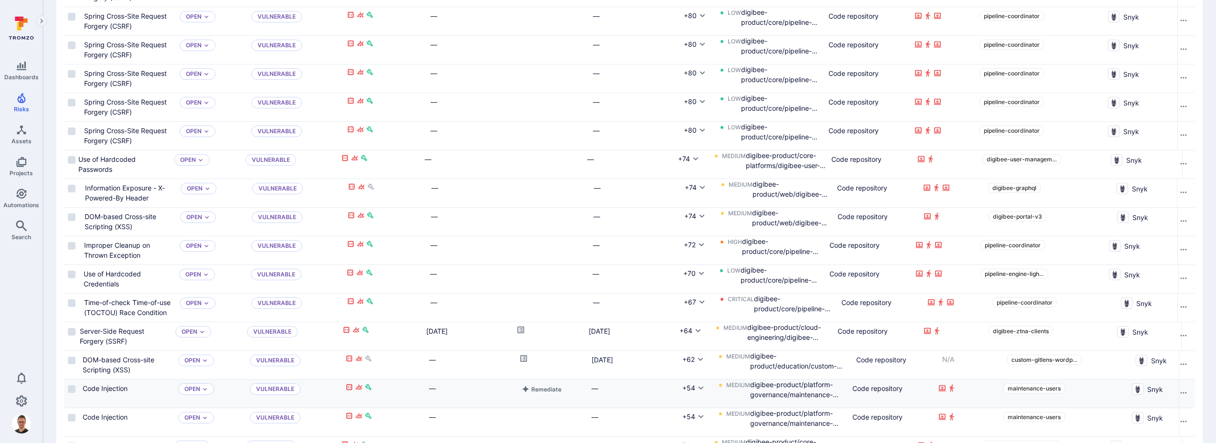
scroll to position [858, 0]
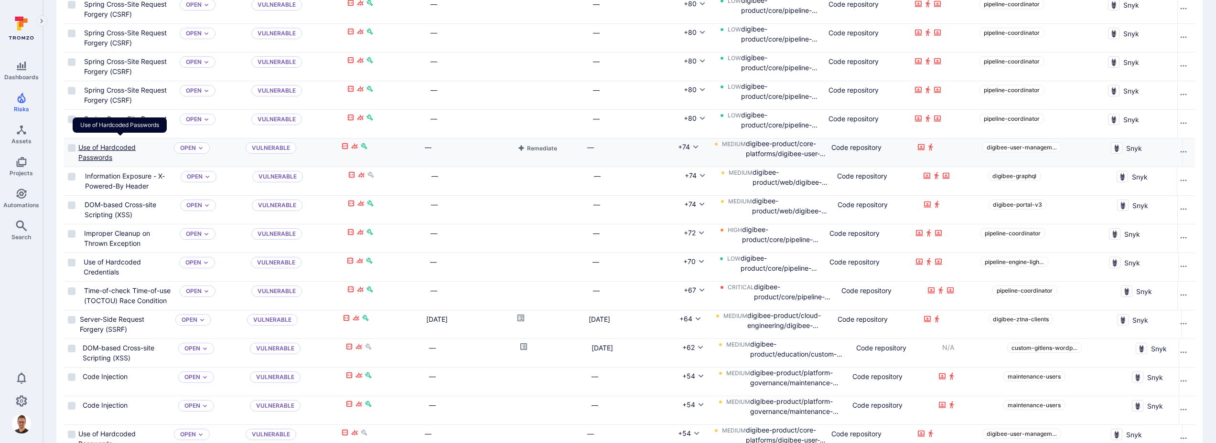
click at [136, 144] on link "Use of Hardcoded Passwords" at bounding box center [106, 152] width 57 height 18
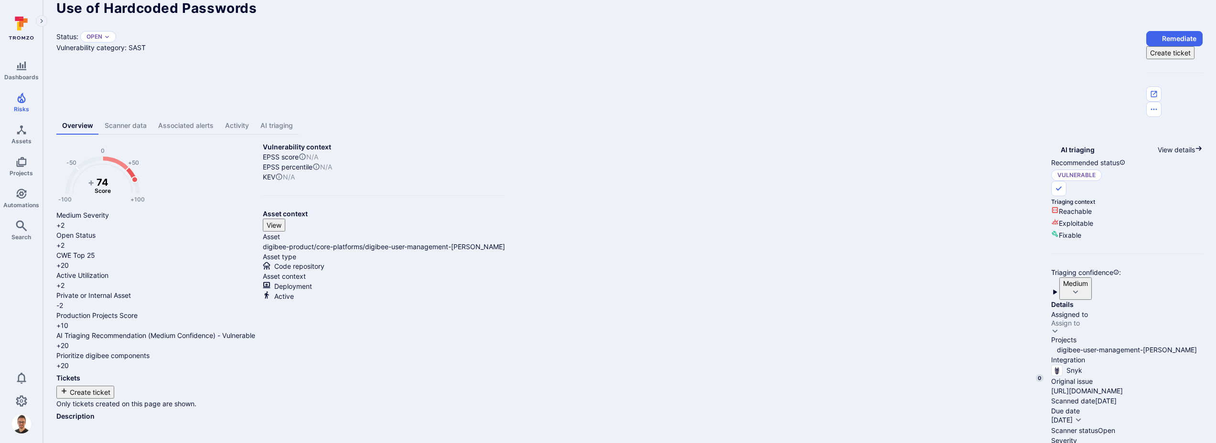
scroll to position [12, 0]
click at [1051, 386] on link "[URL][DOMAIN_NAME]" at bounding box center [1087, 391] width 72 height 10
click at [272, 117] on link "AI triaging" at bounding box center [277, 126] width 44 height 18
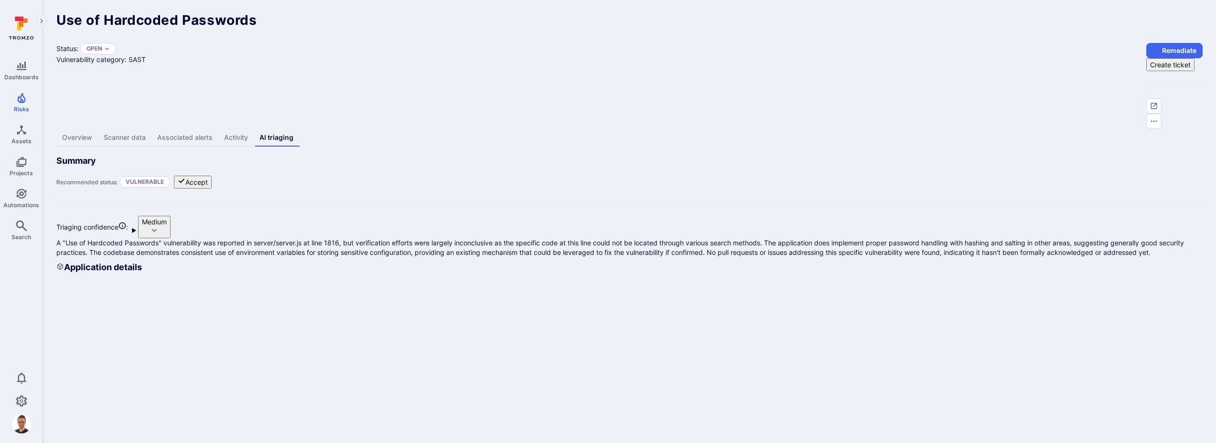
click at [84, 129] on link "Overview" at bounding box center [77, 138] width 42 height 18
click at [82, 129] on link "Overview" at bounding box center [77, 138] width 42 height 18
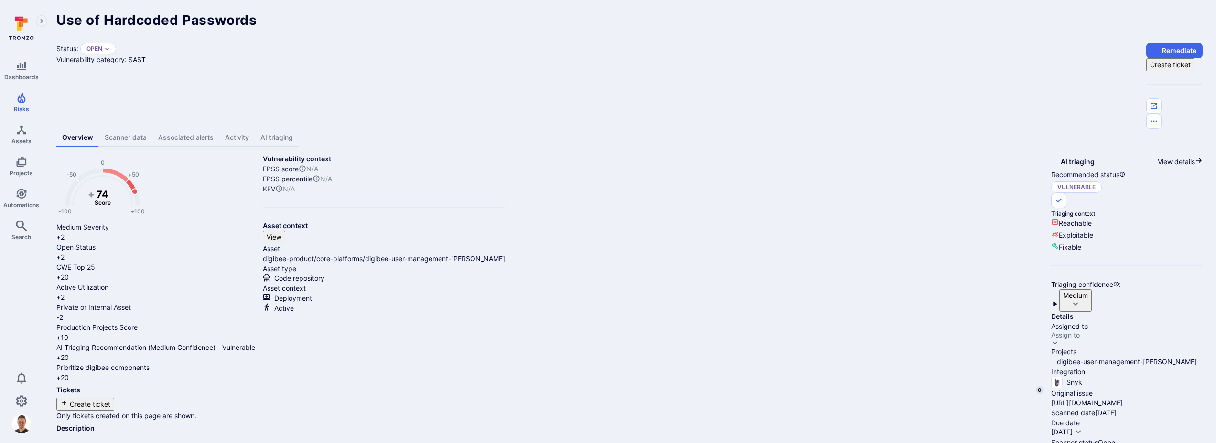
scroll to position [134, 0]
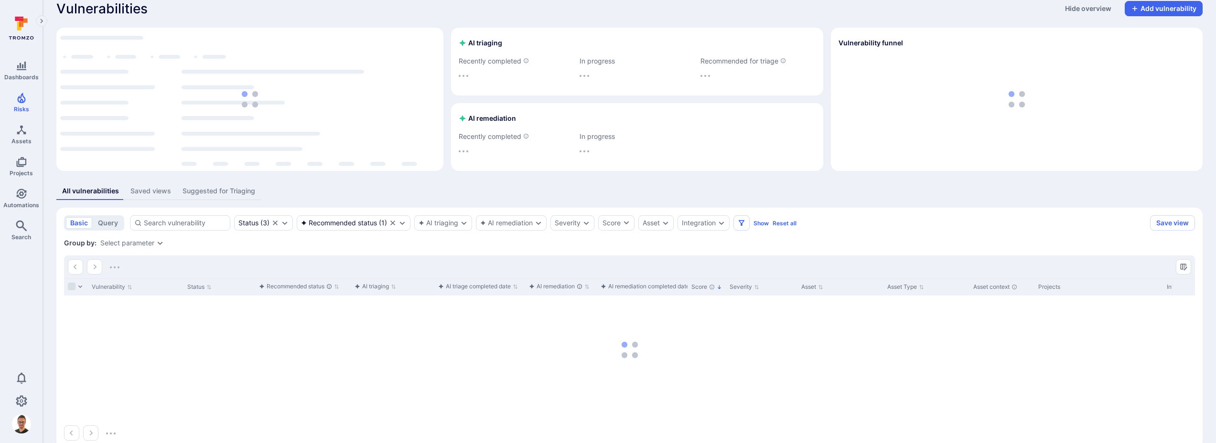
scroll to position [31, 0]
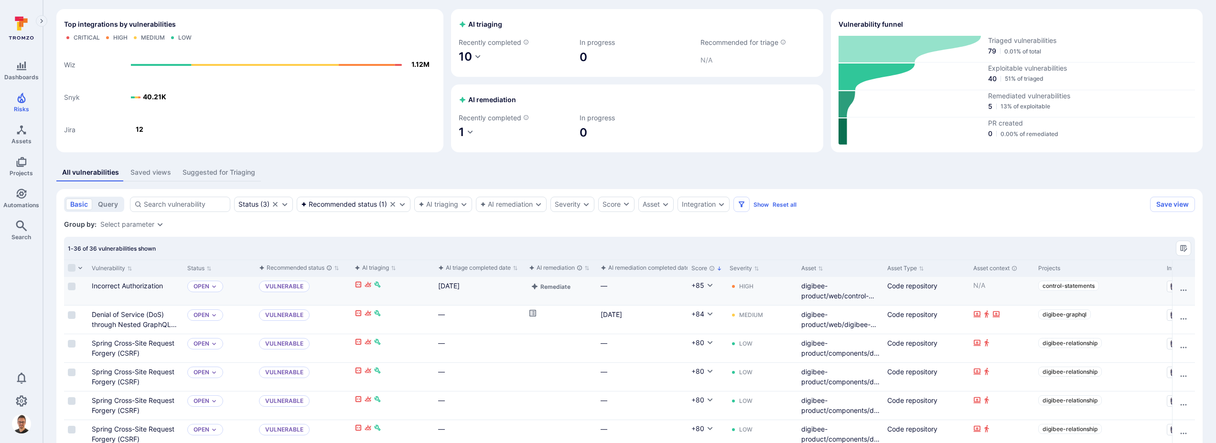
drag, startPoint x: 476, startPoint y: 285, endPoint x: 432, endPoint y: 286, distance: 44.0
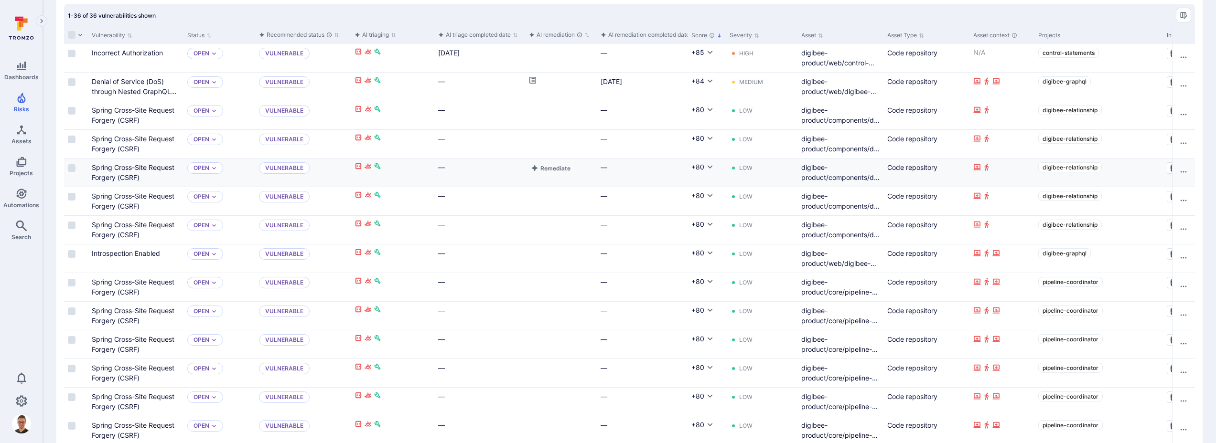
scroll to position [194, 0]
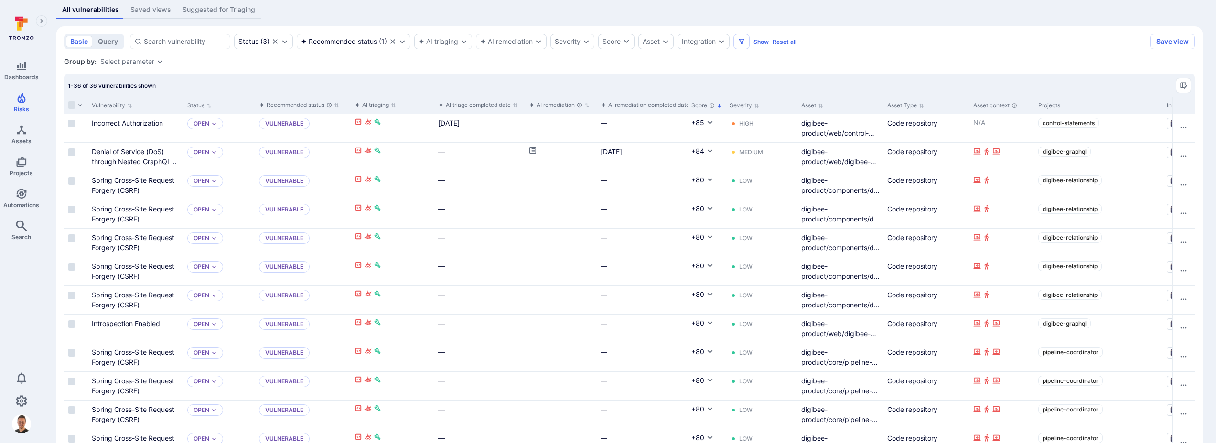
click at [487, 82] on div "1-36 of 36 vulnerabilities shown" at bounding box center [629, 85] width 1131 height 23
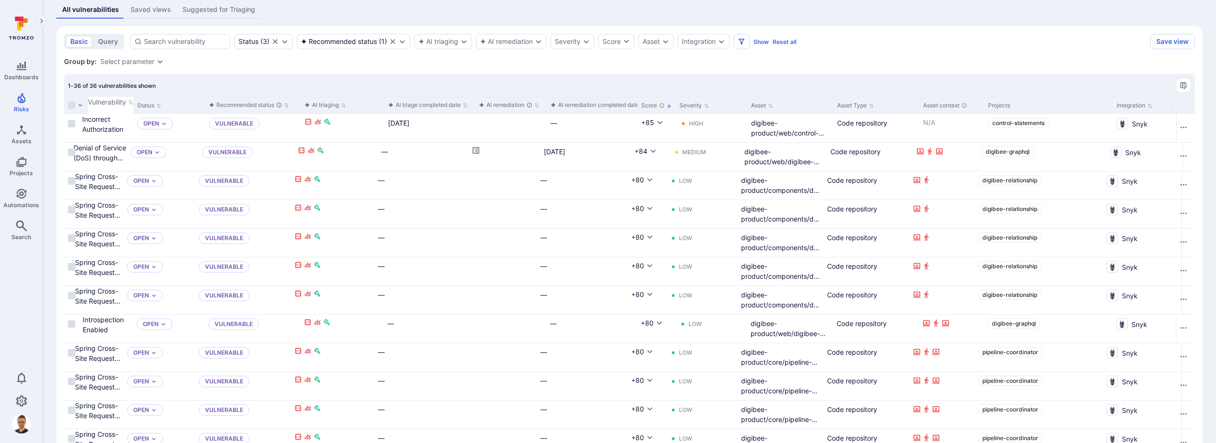
drag, startPoint x: 223, startPoint y: 101, endPoint x: 233, endPoint y: 103, distance: 10.7
click at [1193, 103] on div at bounding box center [1193, 105] width 1 height 17
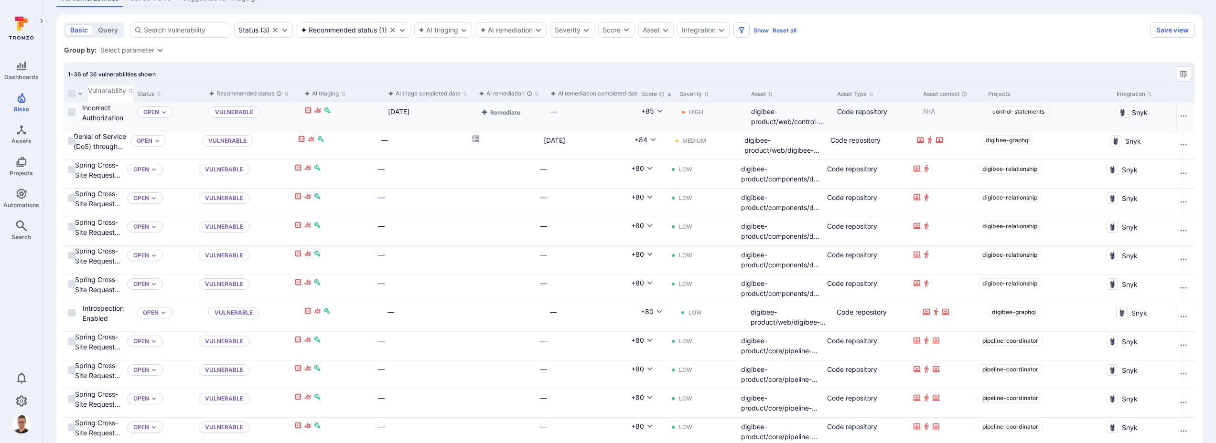
scroll to position [200, 0]
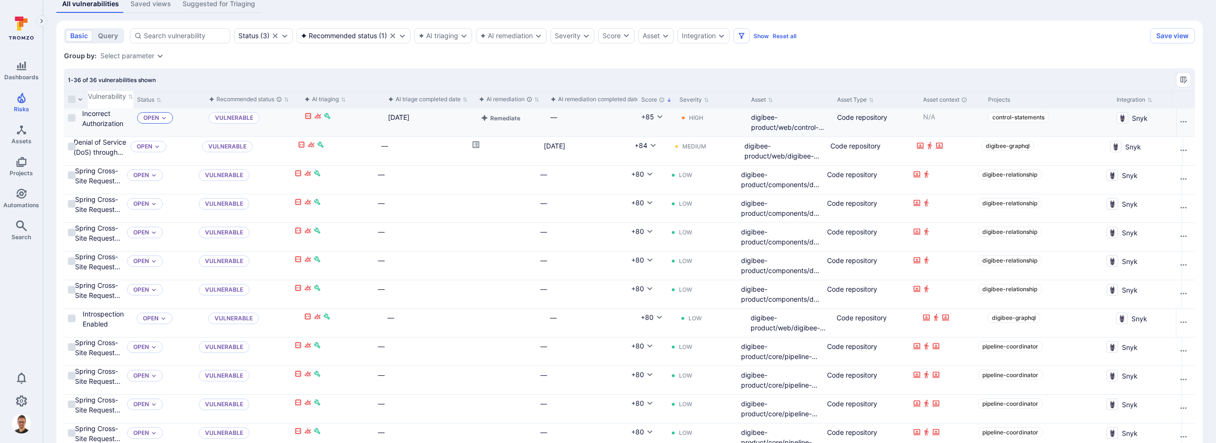
click at [159, 121] on p "Open" at bounding box center [151, 118] width 16 height 8
click at [294, 82] on div "1-36 of 36 vulnerabilities shown" at bounding box center [629, 79] width 1131 height 23
click at [167, 120] on icon "Expand dropdown" at bounding box center [164, 118] width 6 height 6
click at [285, 84] on div "1-36 of 36 vulnerabilities shown" at bounding box center [629, 79] width 1131 height 23
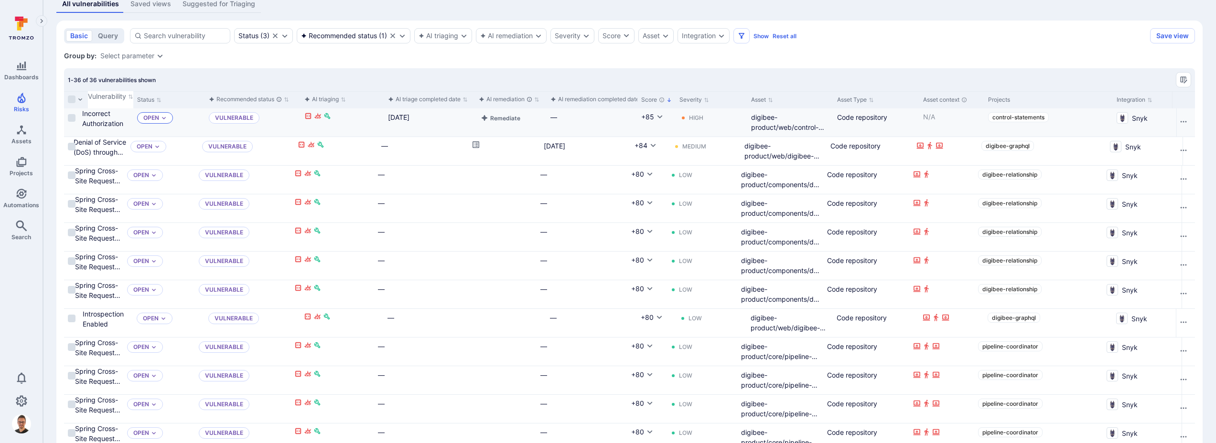
click at [173, 117] on div "Open" at bounding box center [155, 117] width 36 height 11
click at [300, 79] on div "1-36 of 36 vulnerabilities shown" at bounding box center [629, 79] width 1131 height 23
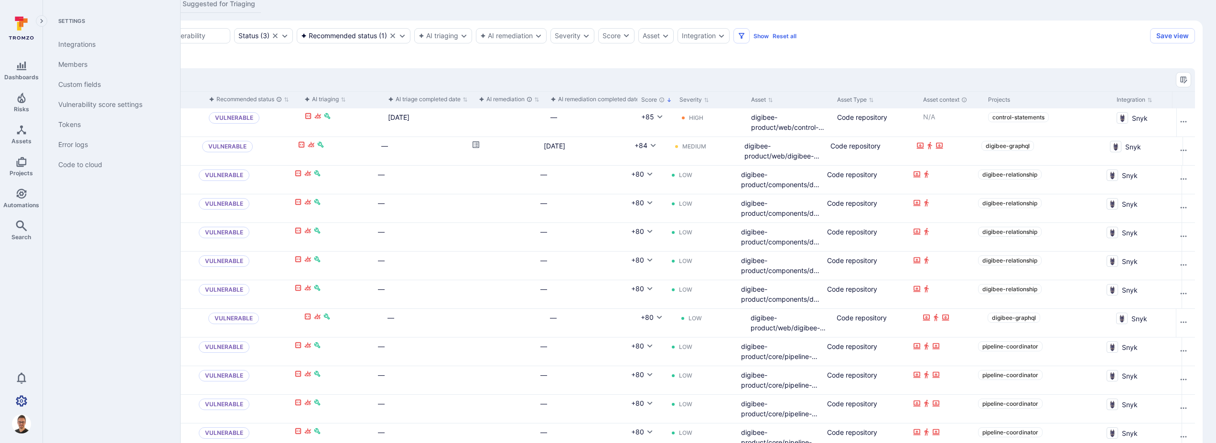
click at [23, 399] on icon "Settings" at bounding box center [21, 401] width 11 height 11
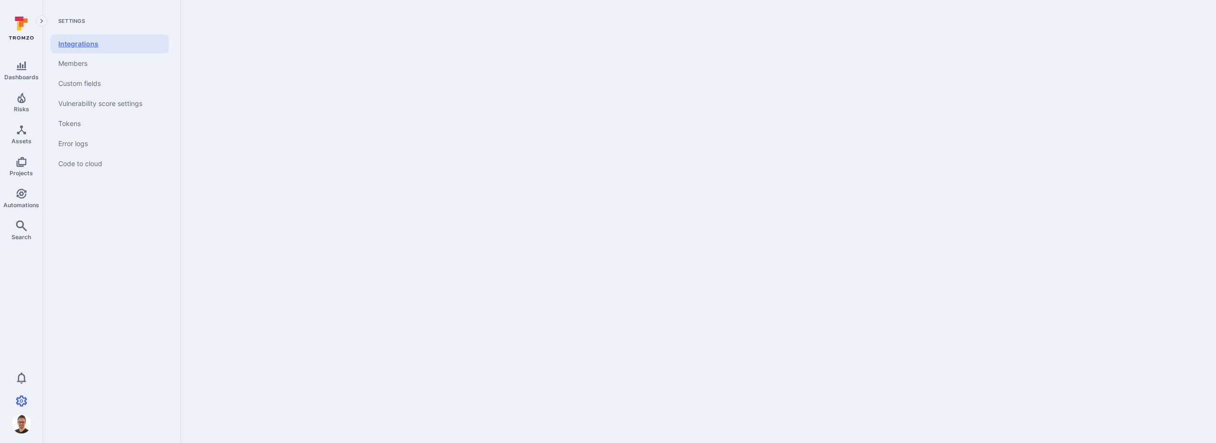
click at [82, 45] on link "Integrations" at bounding box center [110, 43] width 118 height 19
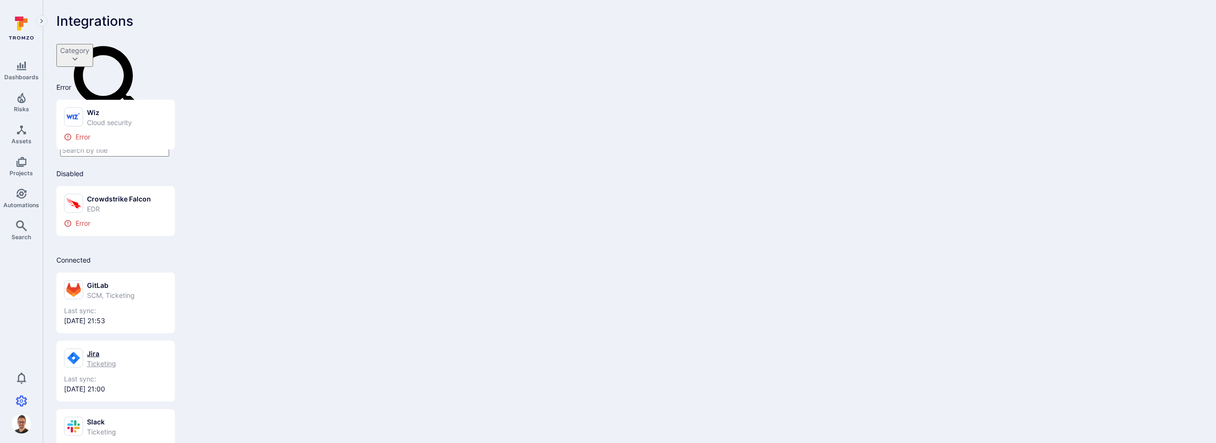
click at [116, 359] on div "Ticketing" at bounding box center [101, 364] width 29 height 10
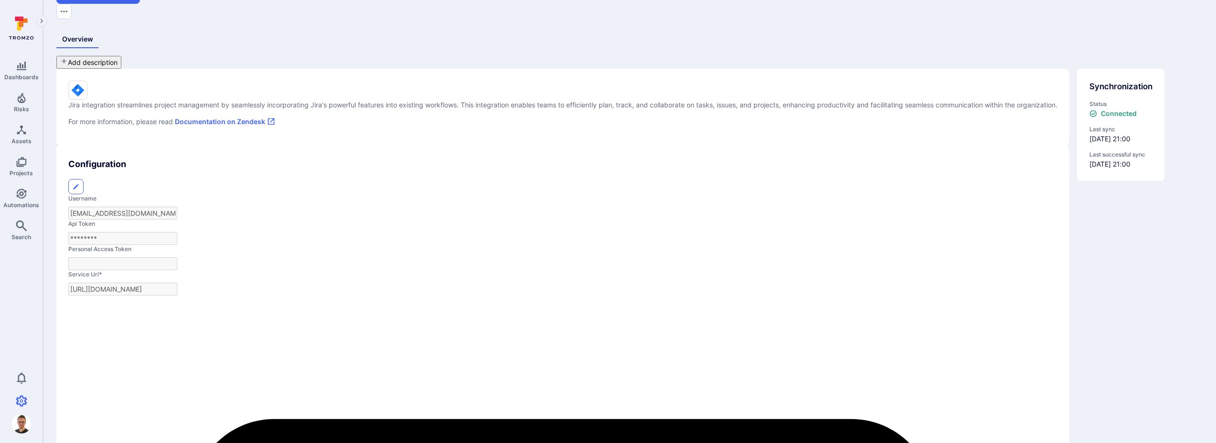
scroll to position [16, 0]
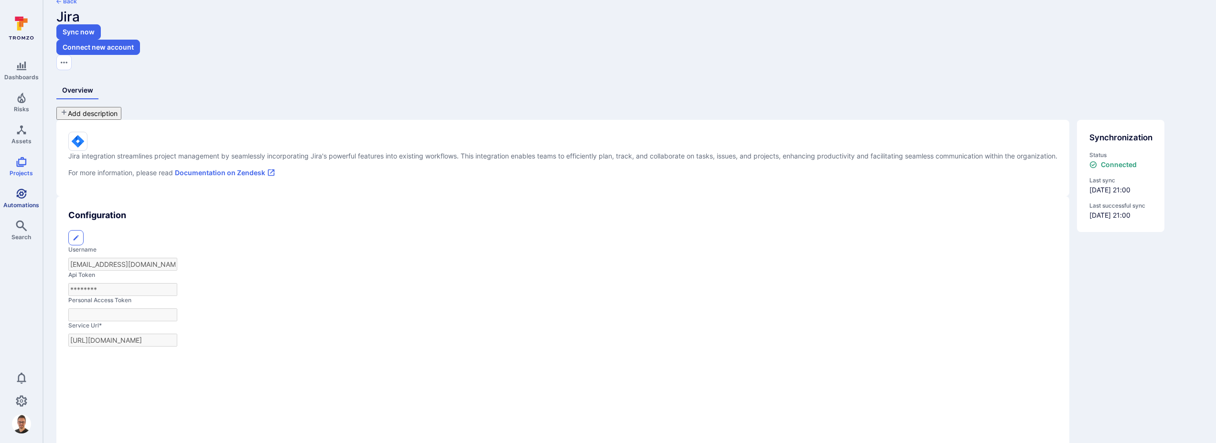
click at [18, 198] on icon "Automations" at bounding box center [21, 193] width 11 height 11
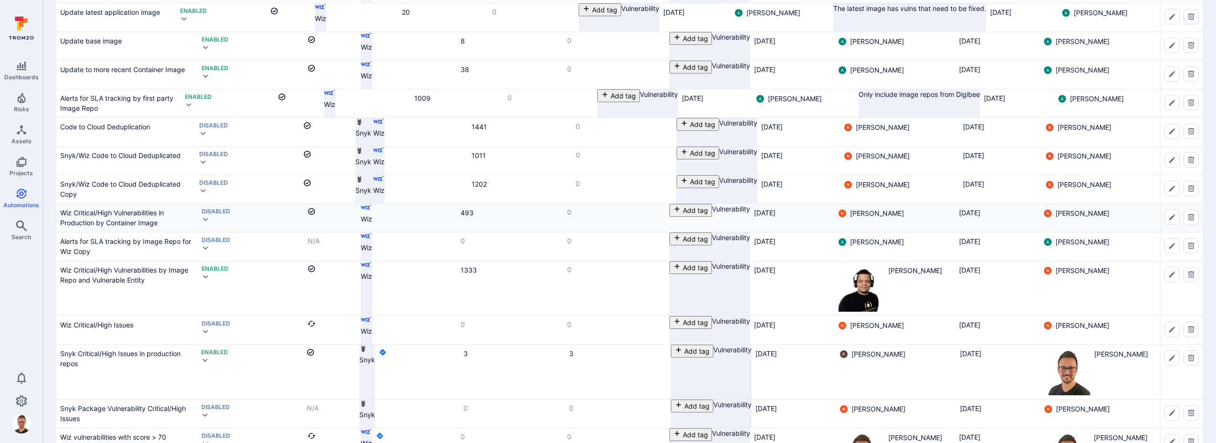
scroll to position [154, 0]
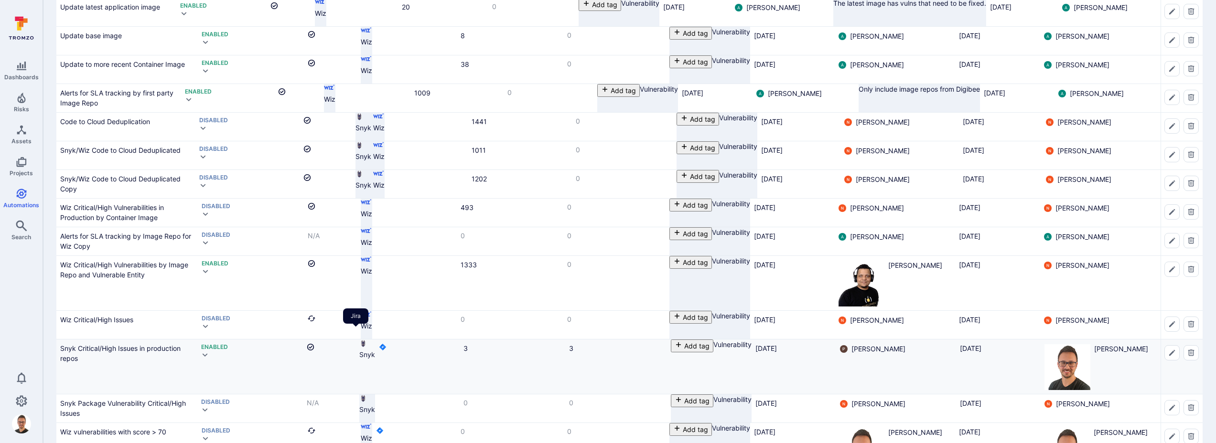
click at [383, 347] on icon "Jira" at bounding box center [384, 348] width 2 height 3
click at [143, 344] on link "Snyk Critical/High Issues in production repos" at bounding box center [120, 353] width 120 height 18
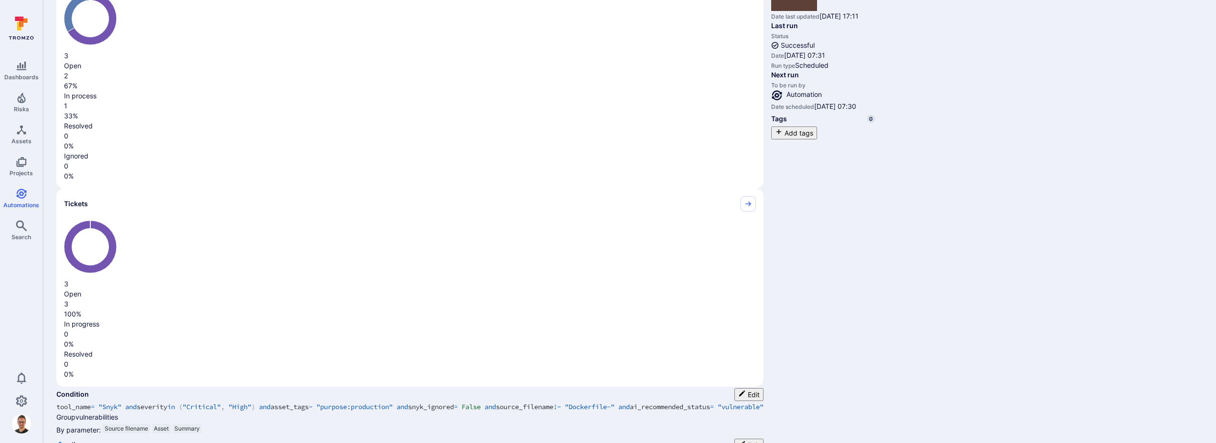
scroll to position [249, 0]
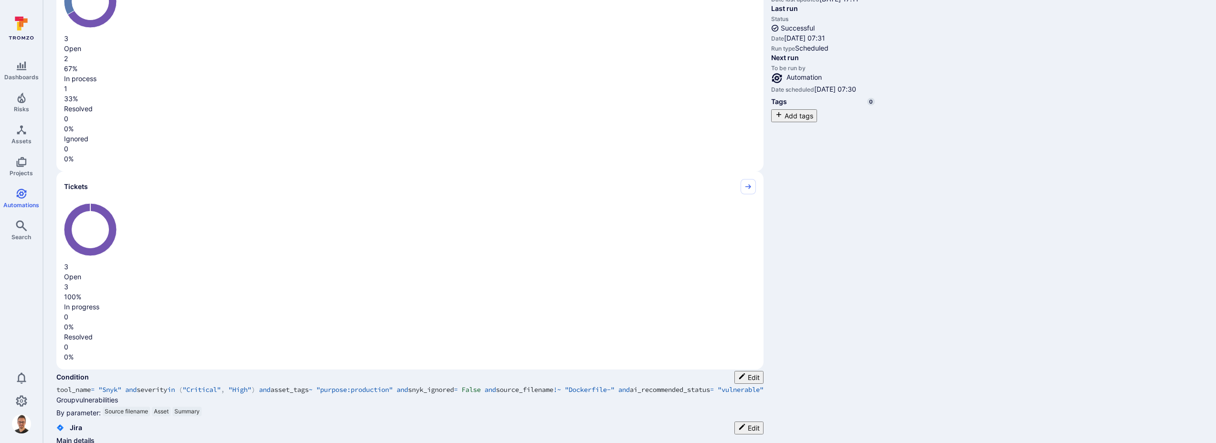
drag, startPoint x: 119, startPoint y: 302, endPoint x: 81, endPoint y: 308, distance: 38.6
click at [31, 20] on icon at bounding box center [21, 27] width 43 height 33
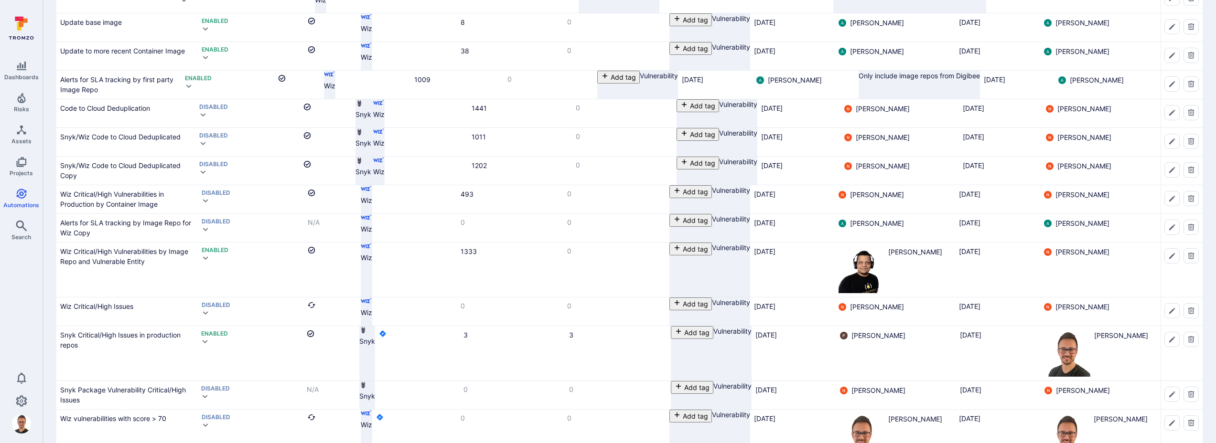
scroll to position [154, 0]
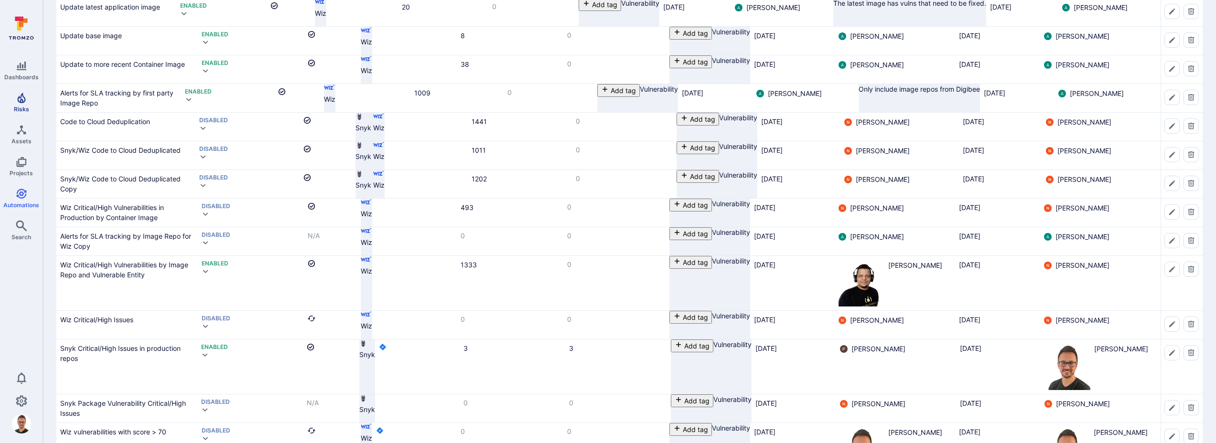
click at [26, 106] on span "Risks" at bounding box center [21, 109] width 15 height 7
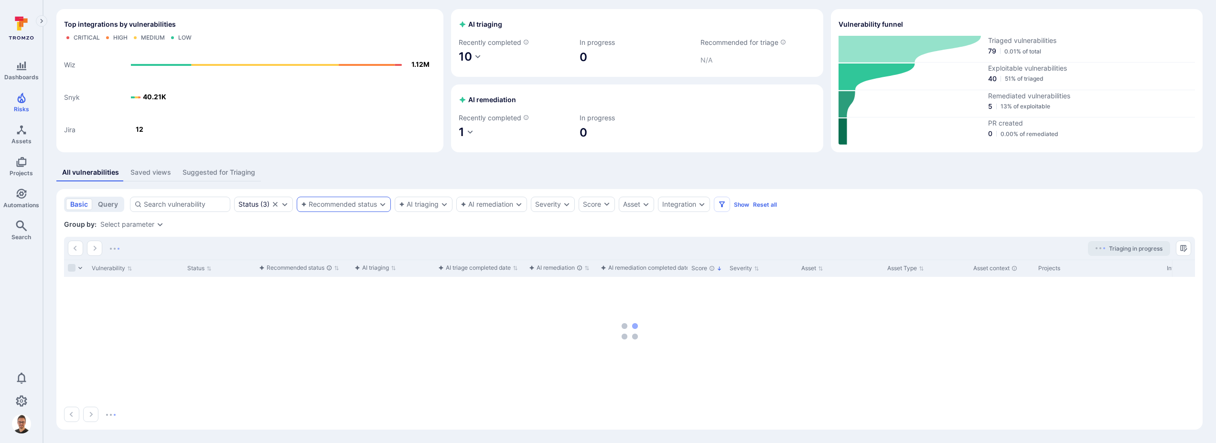
click at [385, 206] on icon "Expand dropdown" at bounding box center [383, 205] width 8 height 8
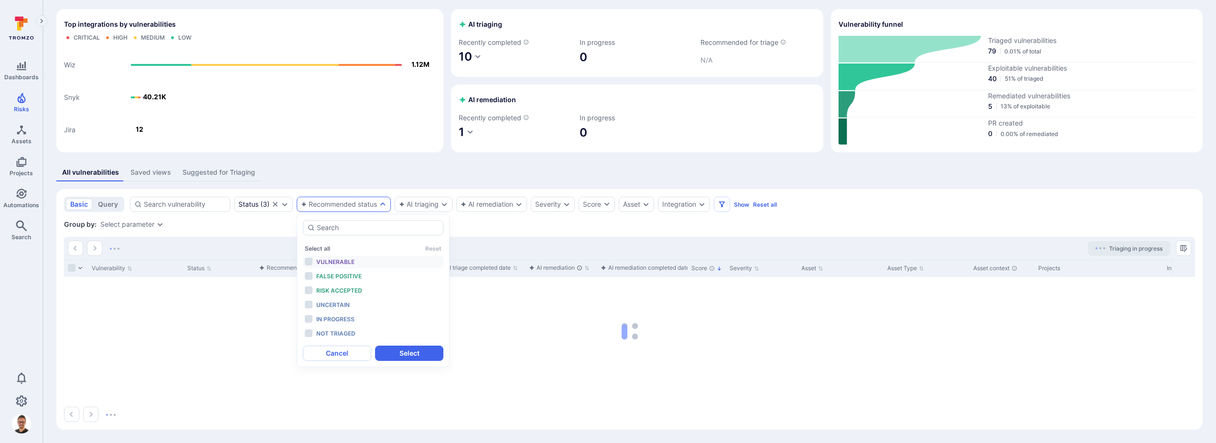
click at [347, 261] on span "Vulnerable" at bounding box center [335, 261] width 38 height 7
click at [412, 356] on button "Select" at bounding box center [409, 353] width 68 height 15
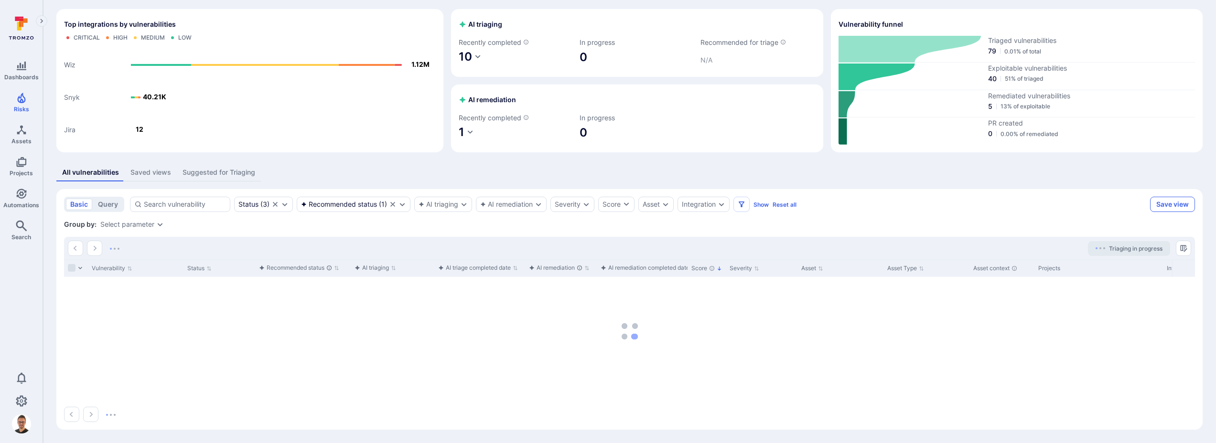
click at [1168, 204] on button "Save view" at bounding box center [1172, 204] width 45 height 15
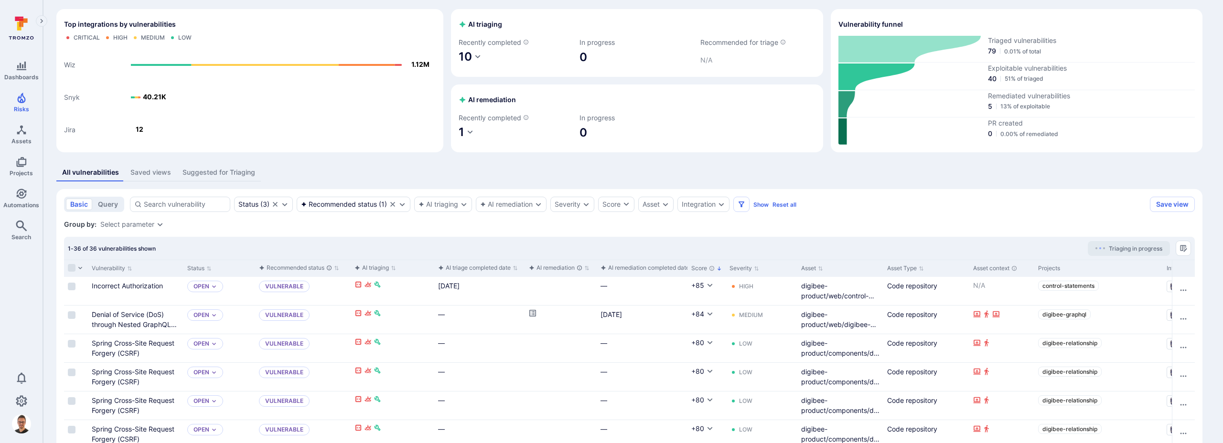
drag, startPoint x: 571, startPoint y: 249, endPoint x: 520, endPoint y: 250, distance: 51.6
type input "Vulnerable"
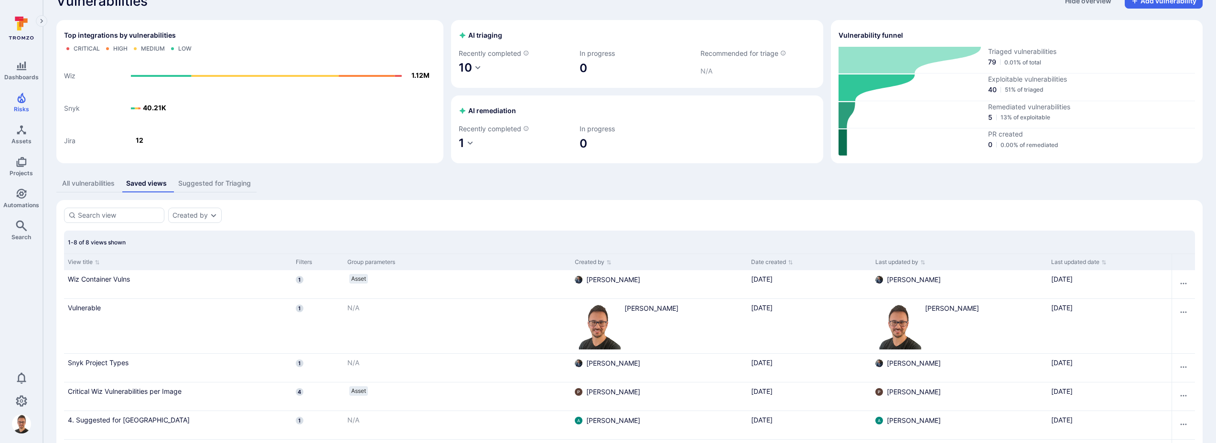
scroll to position [21, 0]
click at [22, 102] on icon "Risks" at bounding box center [21, 98] width 8 height 11
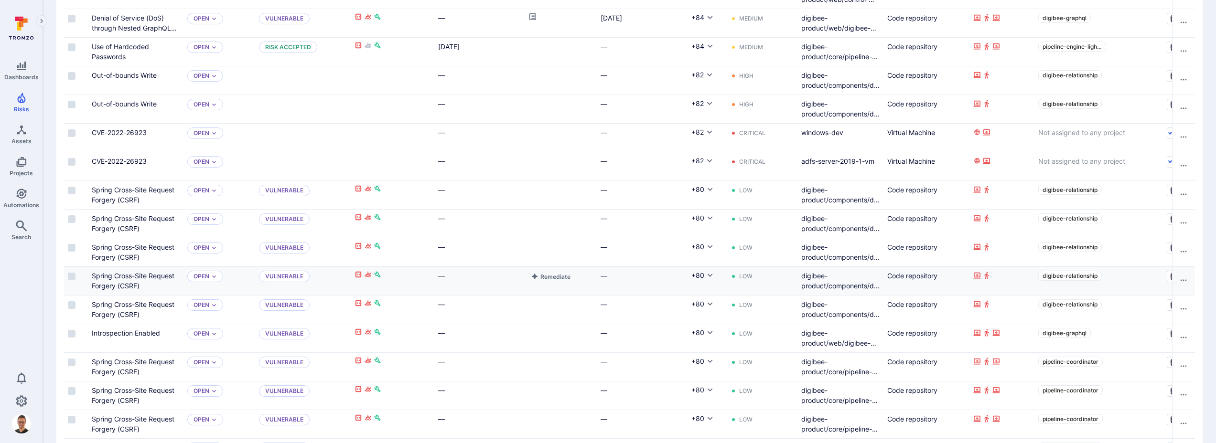
scroll to position [463, 0]
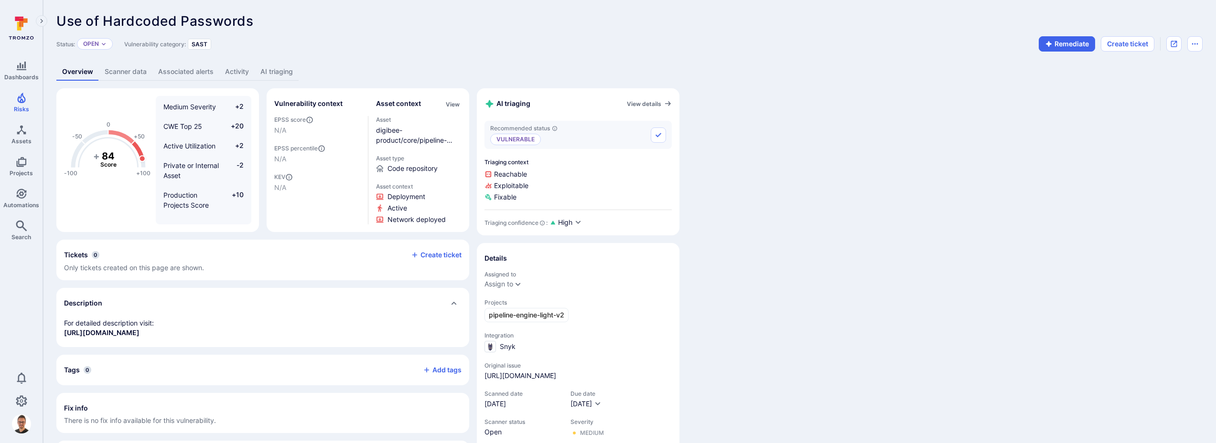
click at [276, 71] on link "AI triaging" at bounding box center [277, 72] width 44 height 18
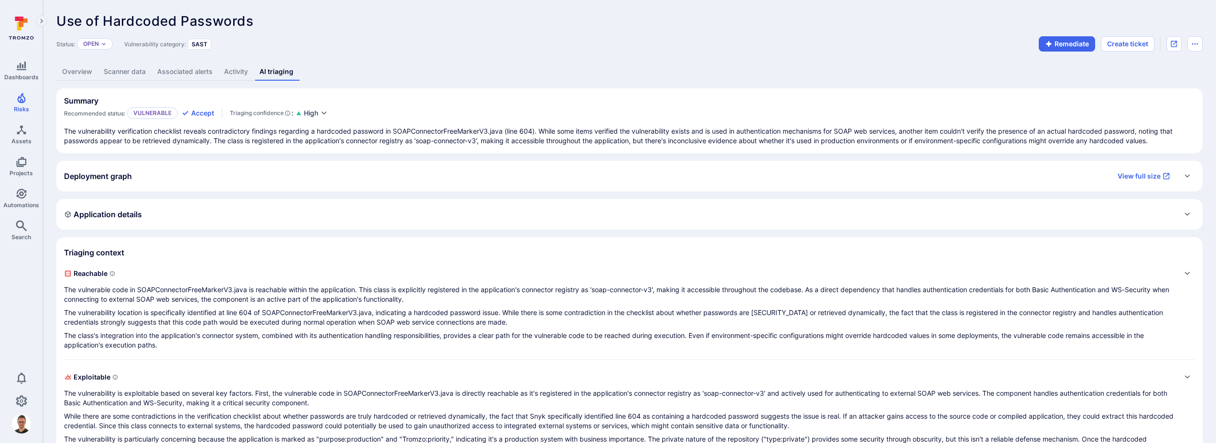
click at [92, 71] on link "Overview" at bounding box center [77, 72] width 42 height 18
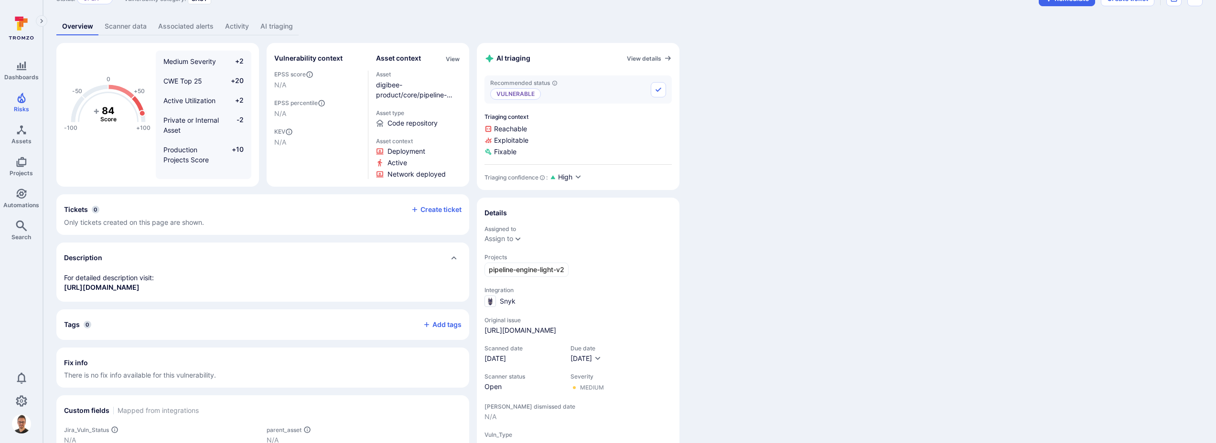
scroll to position [53, 0]
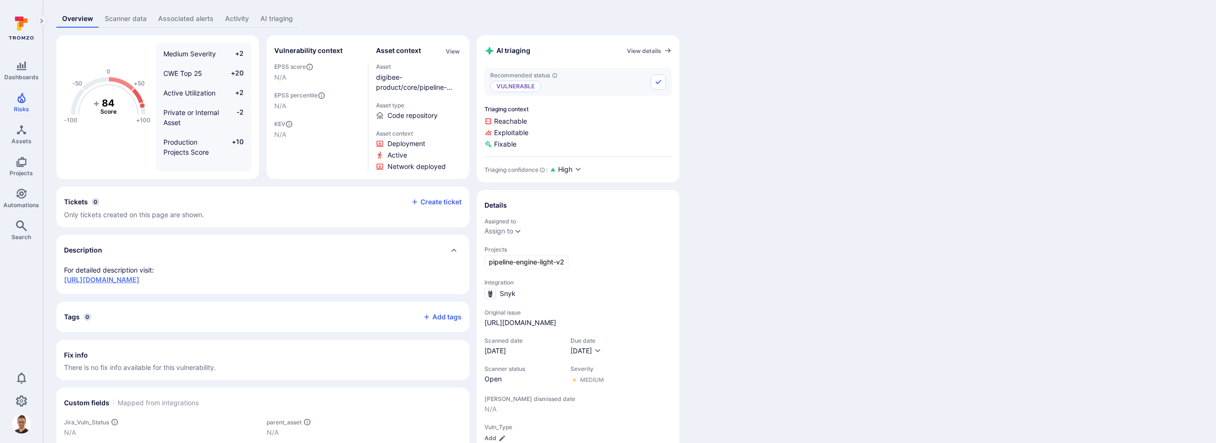
click at [140, 279] on link "https://snyk.io/vuln/ddb5577e-85f6-46f3-b1f4-94320759a95e" at bounding box center [101, 280] width 75 height 8
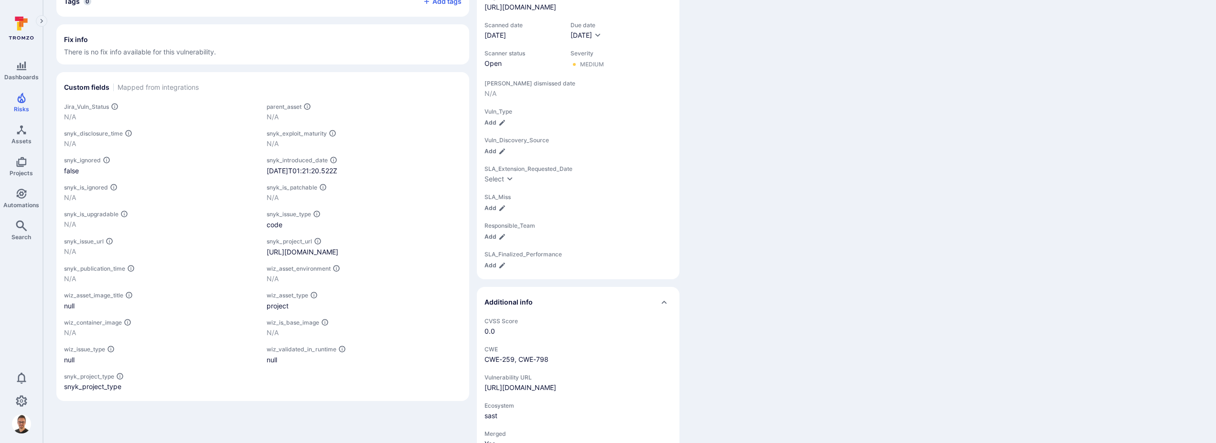
scroll to position [435, 0]
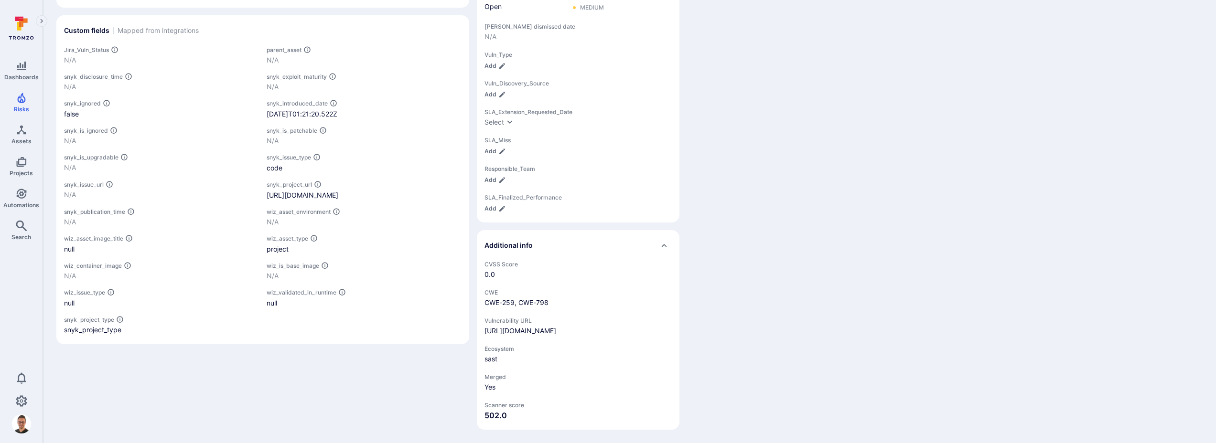
drag, startPoint x: 313, startPoint y: 205, endPoint x: 266, endPoint y: 189, distance: 49.6
click at [267, 190] on div "[URL][DOMAIN_NAME]" at bounding box center [364, 195] width 195 height 10
copy div "[URL][DOMAIN_NAME]"
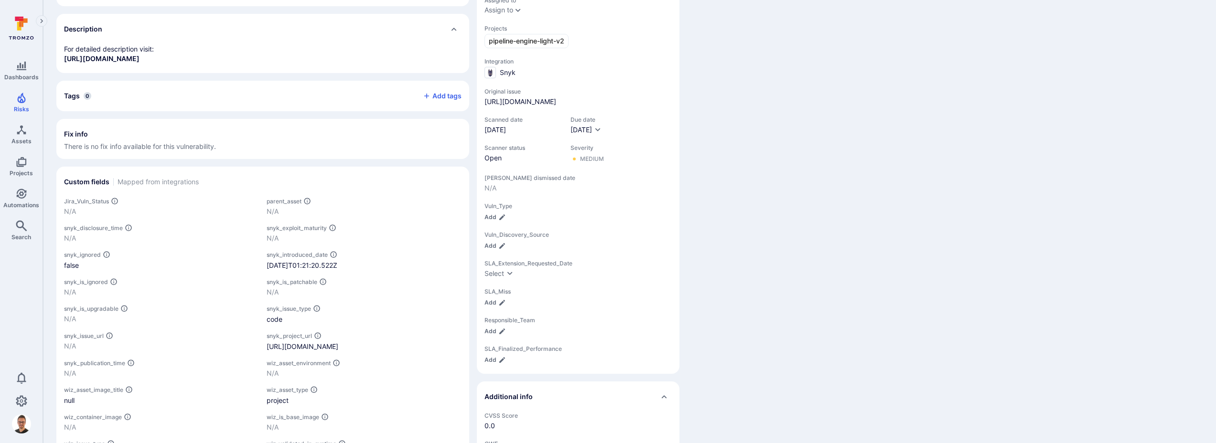
scroll to position [229, 0]
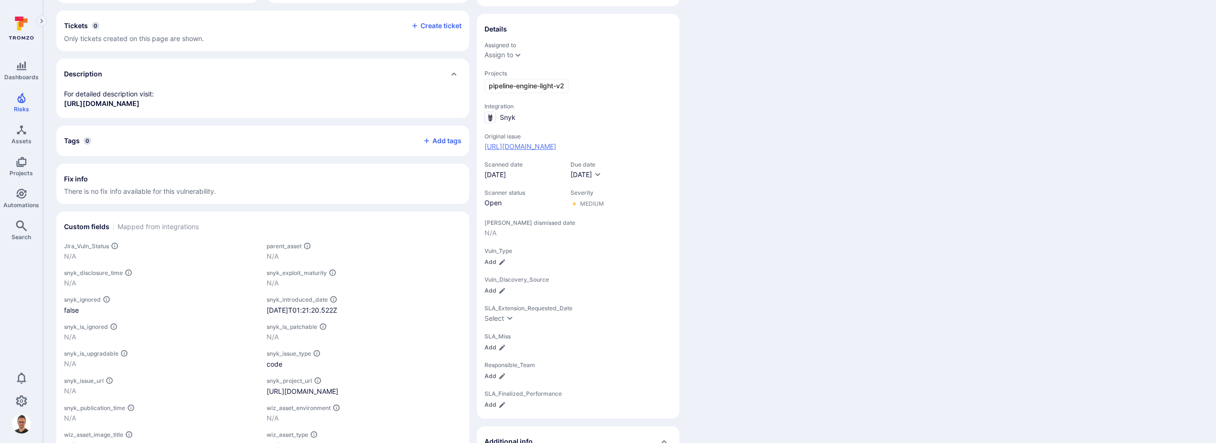
click at [556, 151] on link "https://app.snyk.io/org/digibee-engineering/project/aafb4269-38e1-4de1-bd06-ff8…" at bounding box center [520, 147] width 72 height 10
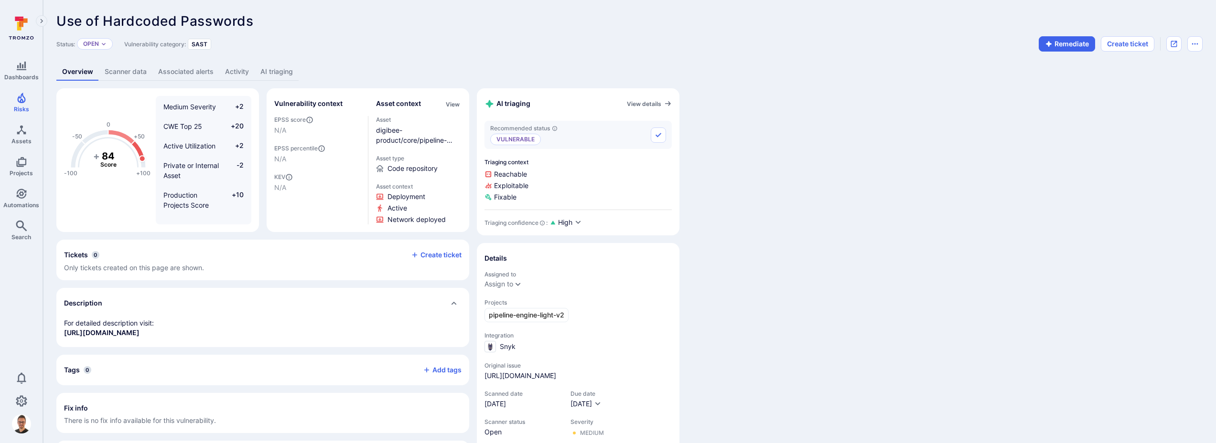
click at [271, 75] on link "AI triaging" at bounding box center [277, 72] width 44 height 18
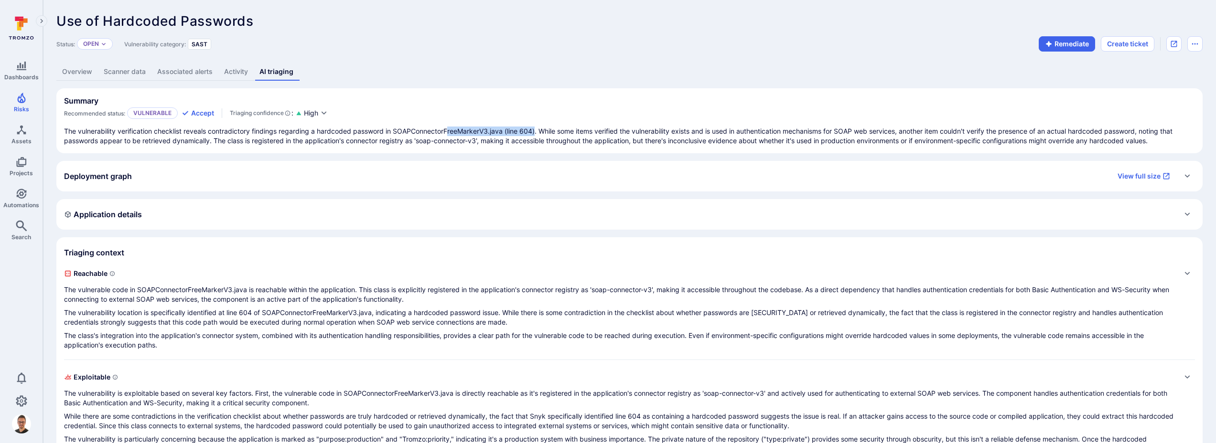
drag, startPoint x: 538, startPoint y: 132, endPoint x: 449, endPoint y: 131, distance: 88.9
click at [449, 131] on p "The vulnerability verification checklist reveals contradictory findings regardi…" at bounding box center [629, 136] width 1131 height 19
click at [1188, 176] on icon "Expand" at bounding box center [1187, 175] width 5 height 3
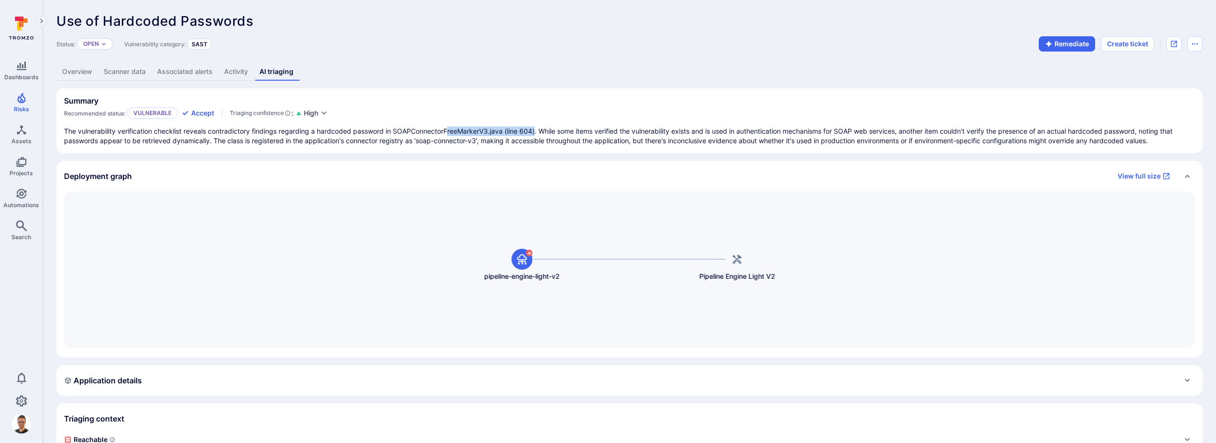
click at [1189, 176] on icon "Collapse" at bounding box center [1187, 176] width 8 height 8
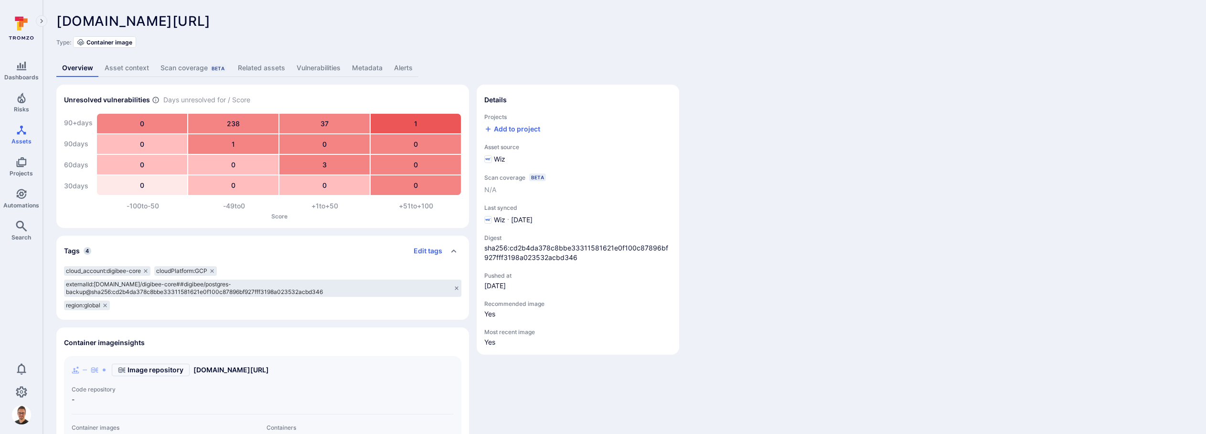
click at [137, 68] on link "Asset context" at bounding box center [127, 68] width 56 height 18
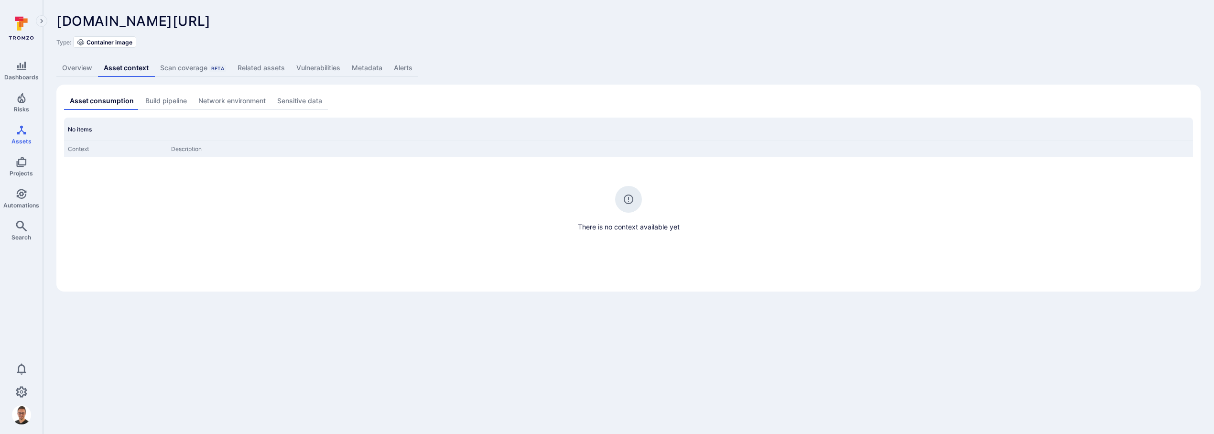
click at [87, 66] on link "Overview" at bounding box center [77, 68] width 42 height 18
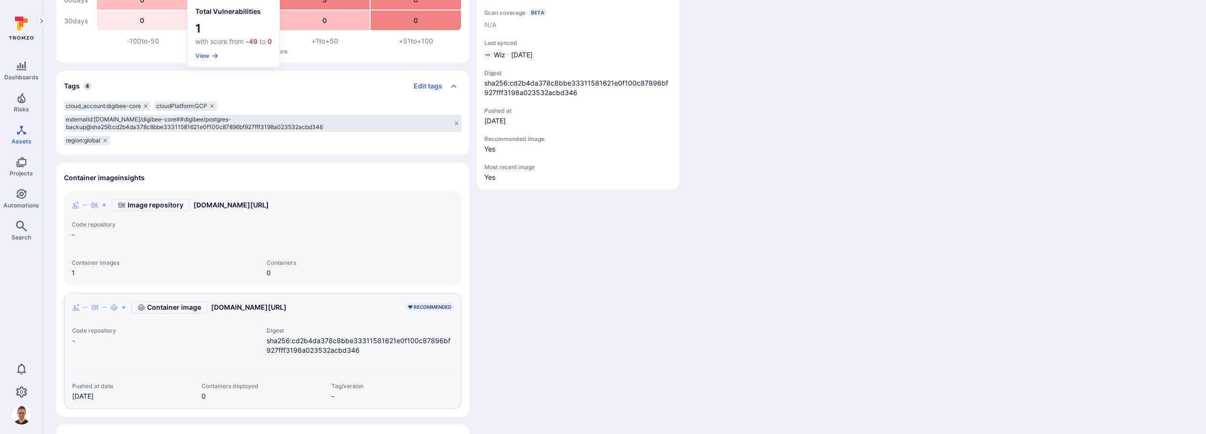
scroll to position [210, 0]
